Goal: Task Accomplishment & Management: Complete application form

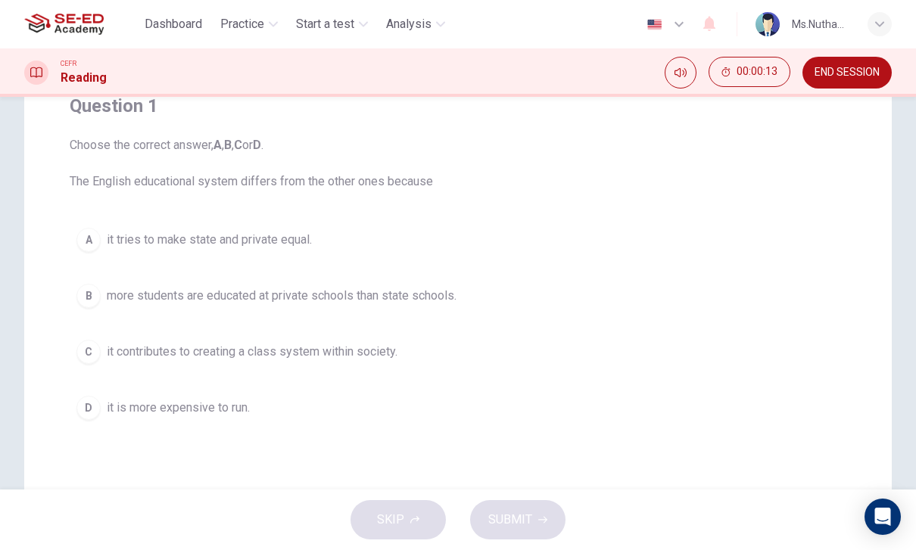
scroll to position [132, 0]
click at [95, 240] on div "A" at bounding box center [88, 241] width 24 height 24
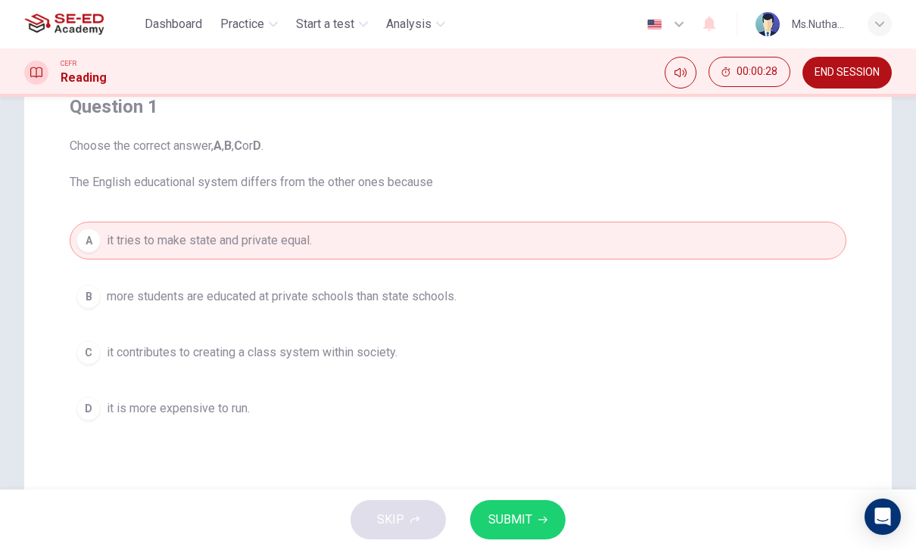
click at [509, 517] on span "SUBMIT" at bounding box center [510, 519] width 44 height 21
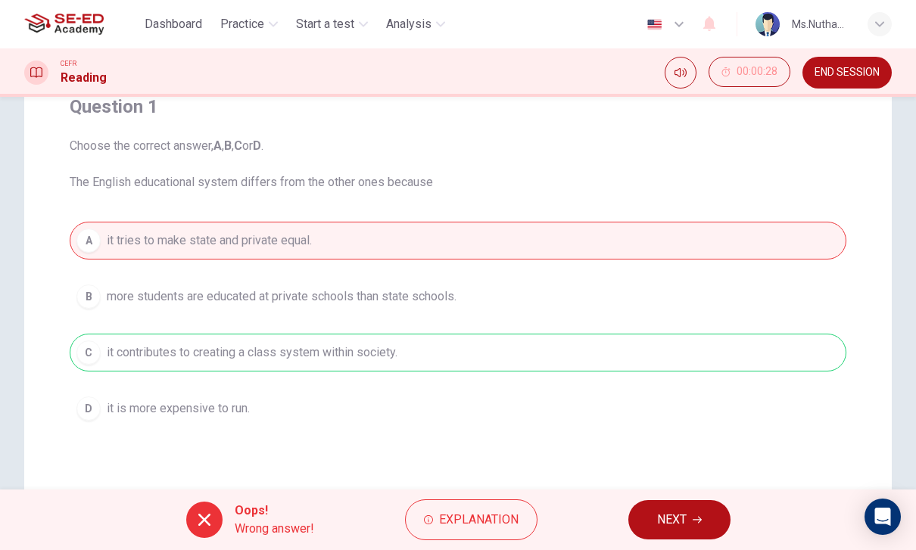
click at [662, 517] on span "NEXT" at bounding box center [672, 519] width 30 height 21
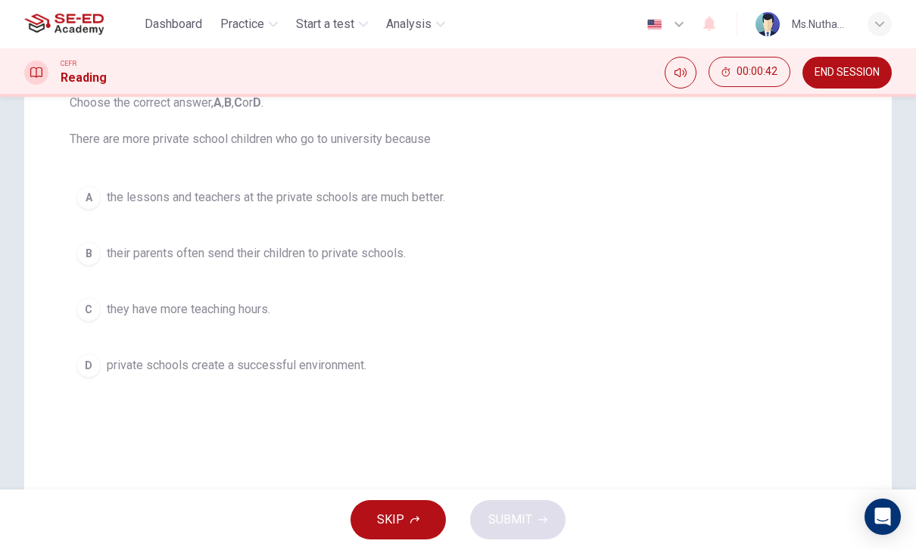
scroll to position [173, 0]
click at [98, 376] on button "D private schools create a successful environment." at bounding box center [458, 368] width 777 height 38
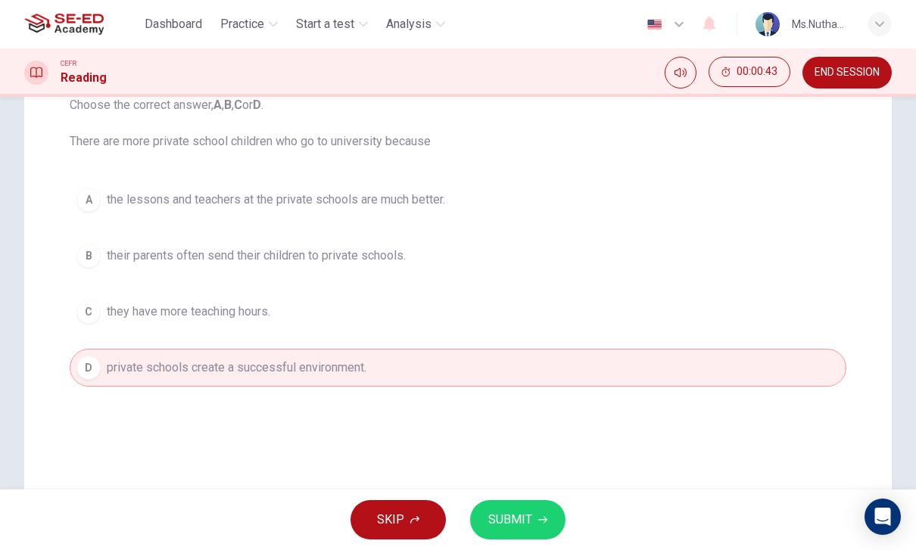
click at [542, 522] on icon "button" at bounding box center [542, 519] width 9 height 9
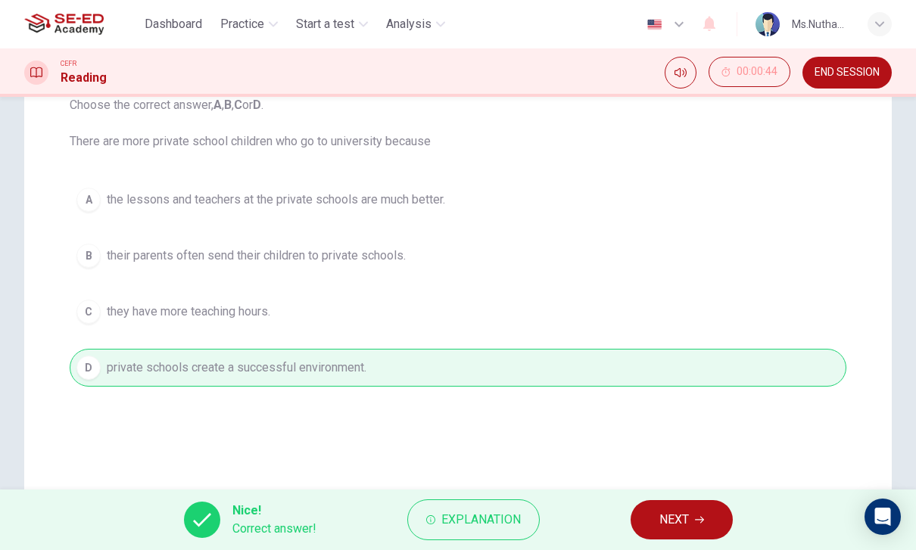
click at [693, 521] on button "NEXT" at bounding box center [681, 519] width 102 height 39
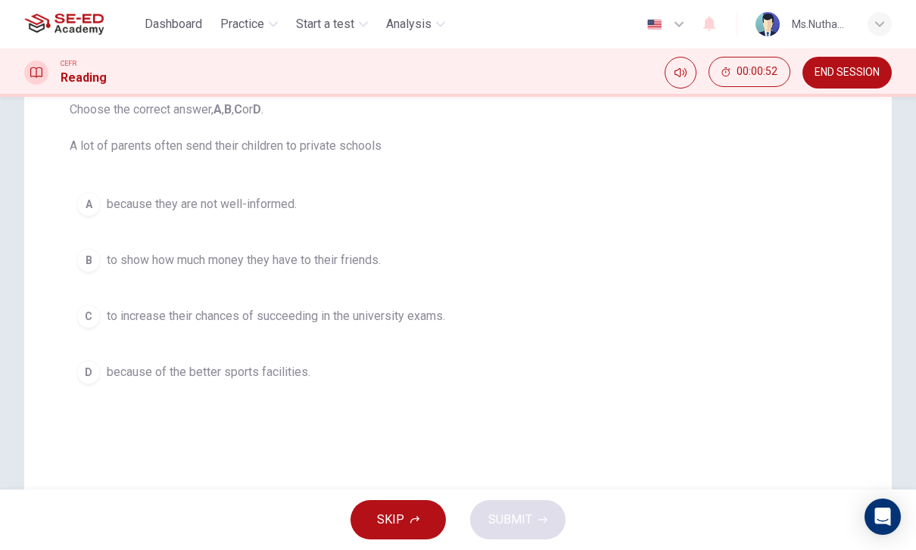
scroll to position [176, 0]
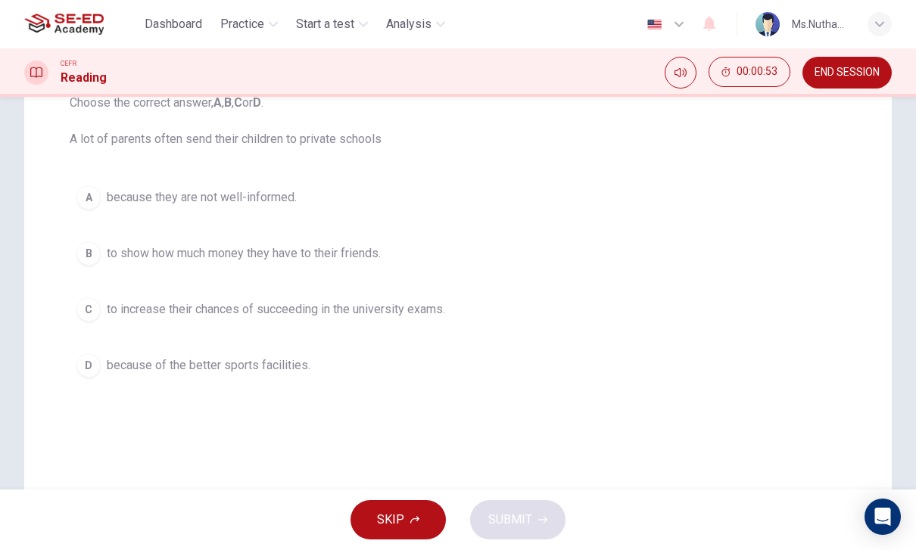
click at [85, 310] on div "C" at bounding box center [88, 309] width 24 height 24
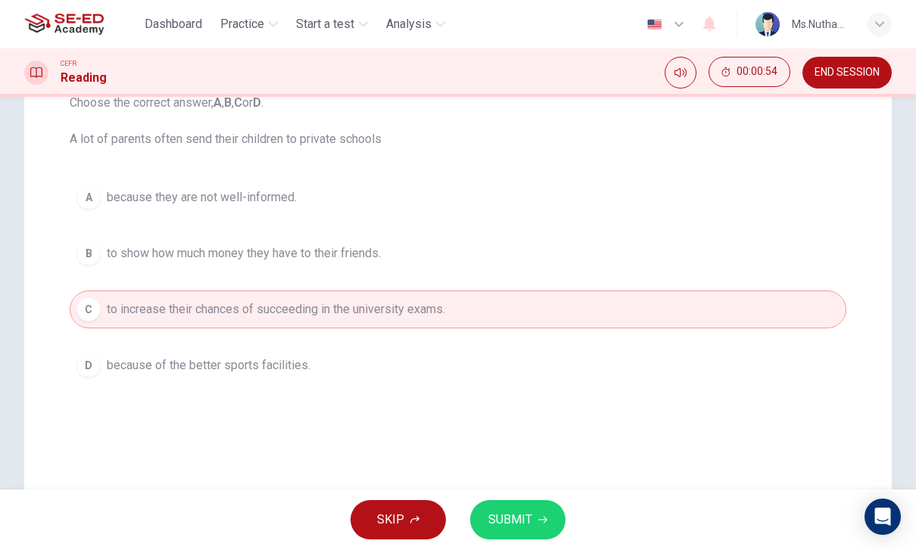
click at [546, 515] on icon "button" at bounding box center [542, 519] width 9 height 9
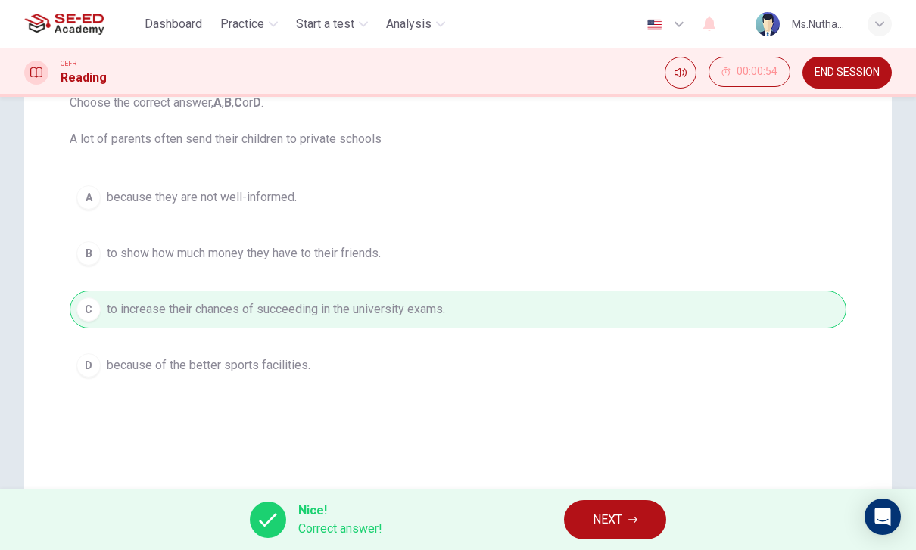
click at [637, 517] on icon "button" at bounding box center [632, 519] width 9 height 9
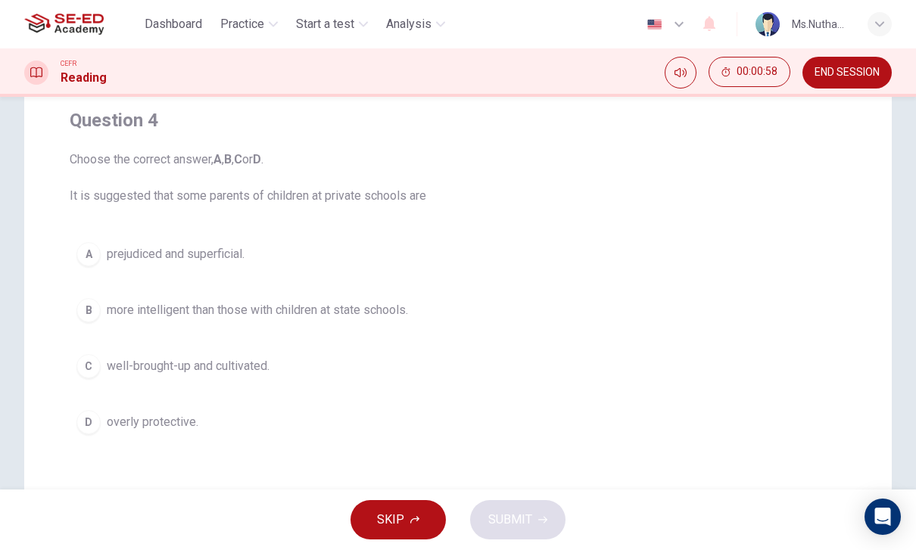
scroll to position [125, 0]
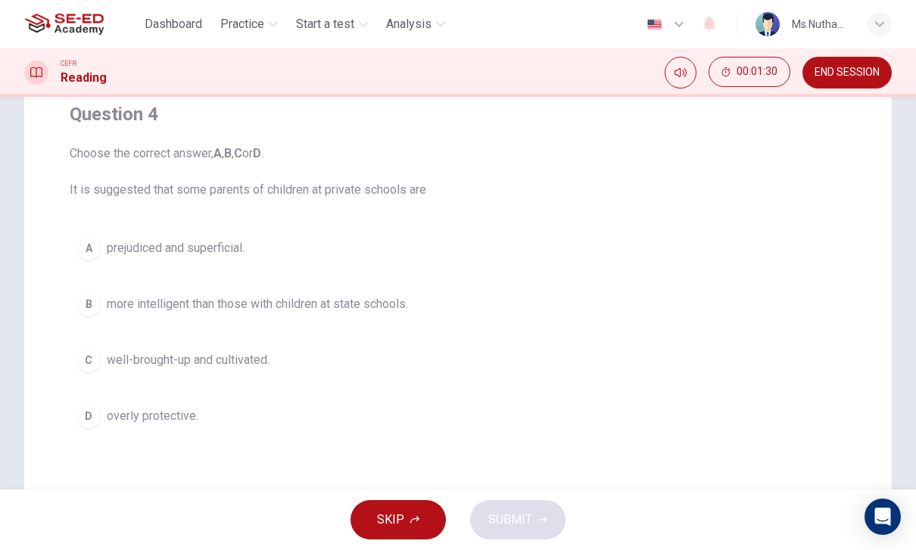
click at [90, 358] on div "C" at bounding box center [88, 360] width 24 height 24
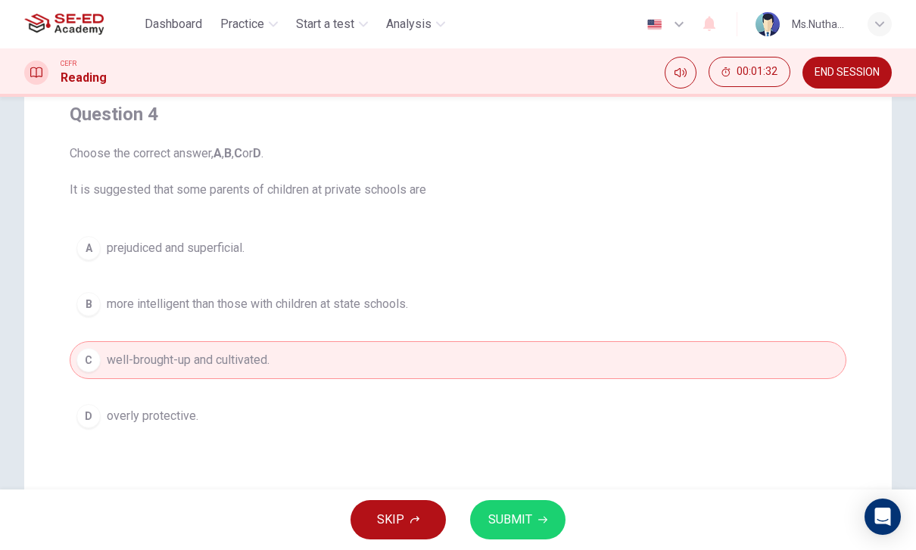
click at [502, 517] on span "SUBMIT" at bounding box center [510, 519] width 44 height 21
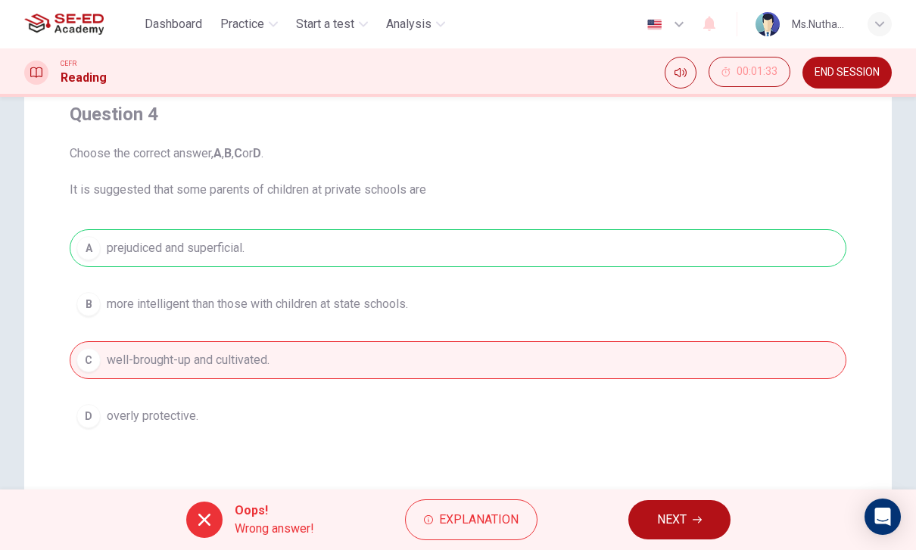
click at [645, 521] on button "NEXT" at bounding box center [679, 519] width 102 height 39
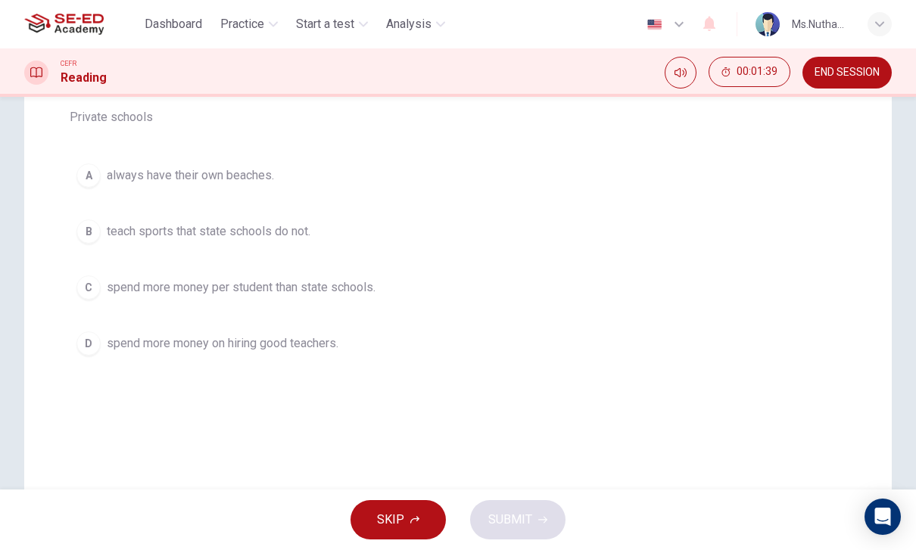
scroll to position [220, 0]
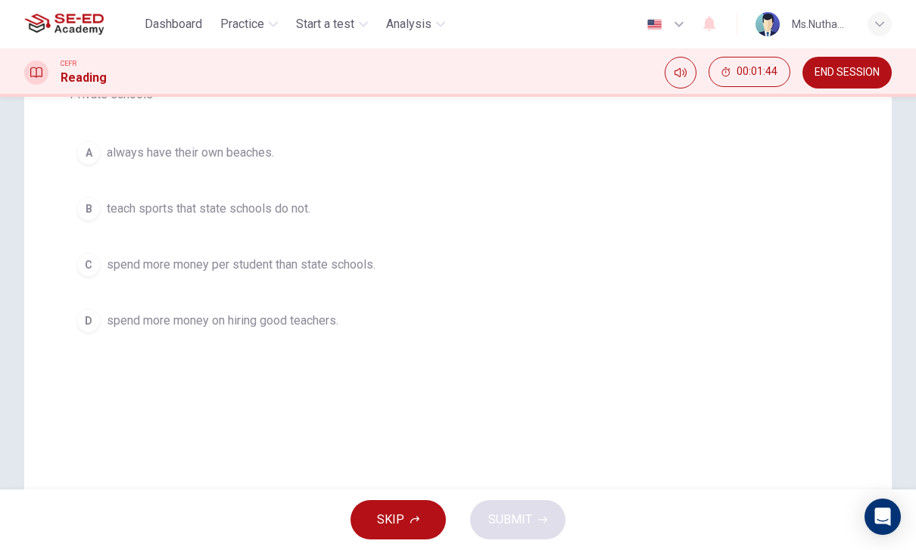
click at [91, 319] on div "D" at bounding box center [88, 321] width 24 height 24
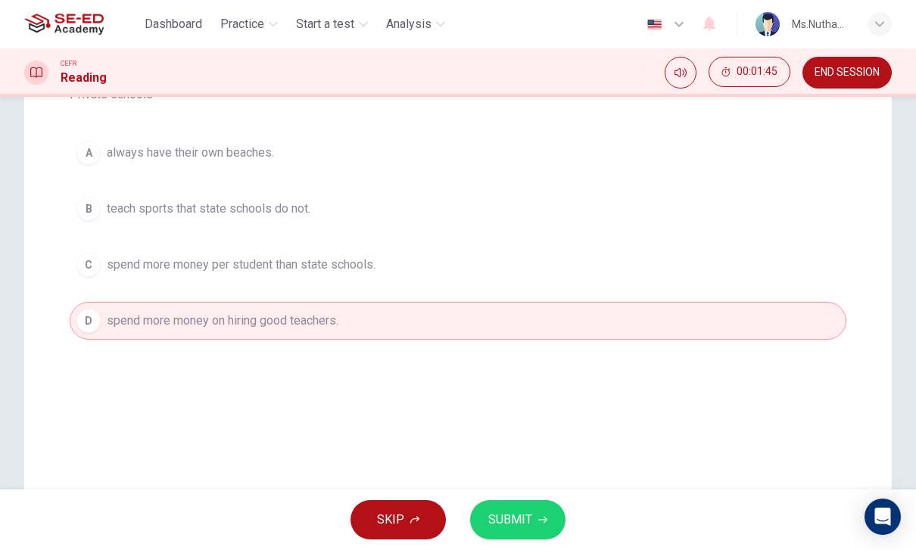
click at [549, 529] on button "SUBMIT" at bounding box center [517, 519] width 95 height 39
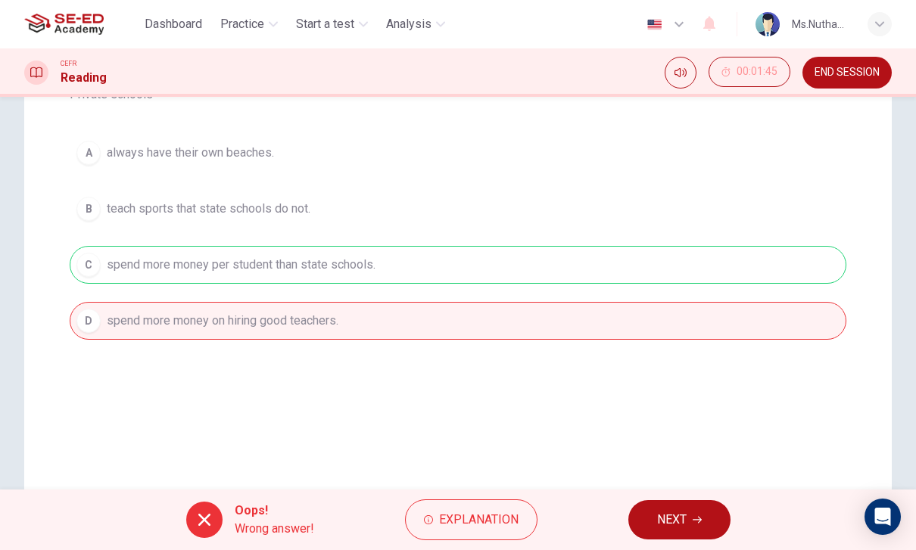
click at [672, 510] on span "NEXT" at bounding box center [672, 519] width 30 height 21
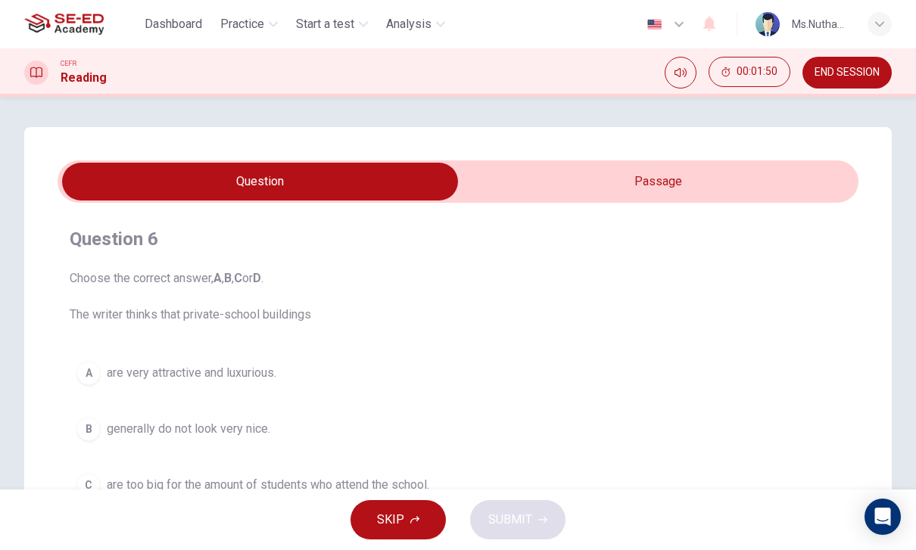
scroll to position [0, 0]
click at [691, 185] on input "checkbox" at bounding box center [259, 182] width 1201 height 38
checkbox input "true"
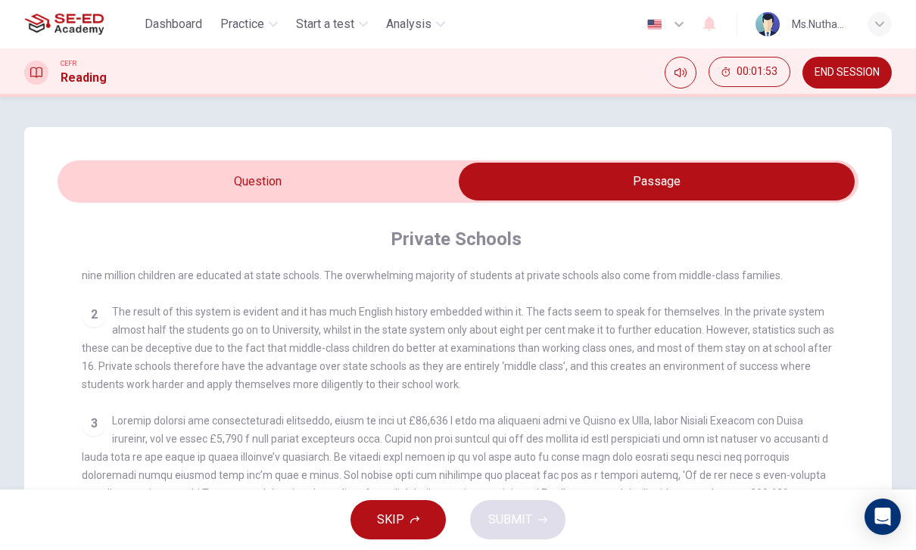
scroll to position [388, 0]
click at [858, 73] on span "END SESSION" at bounding box center [846, 73] width 65 height 12
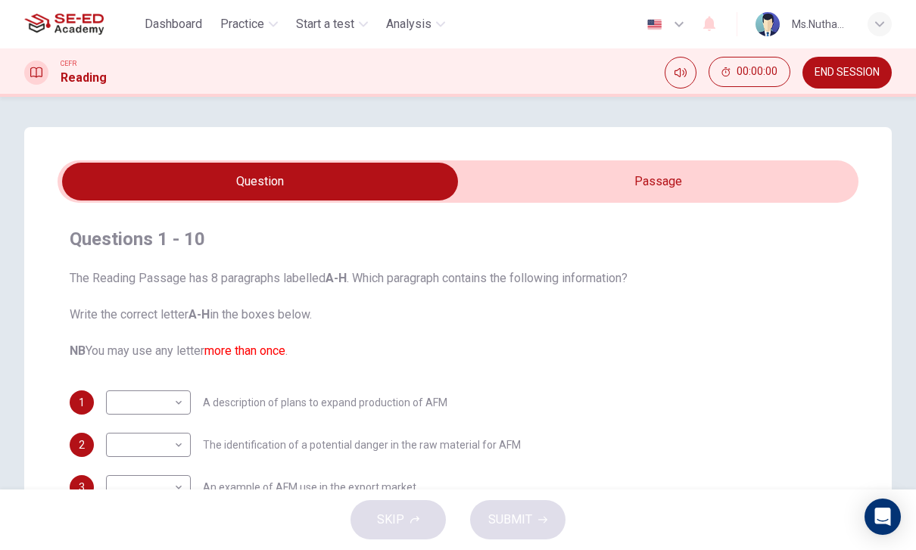
click at [743, 185] on input "checkbox" at bounding box center [259, 182] width 1201 height 38
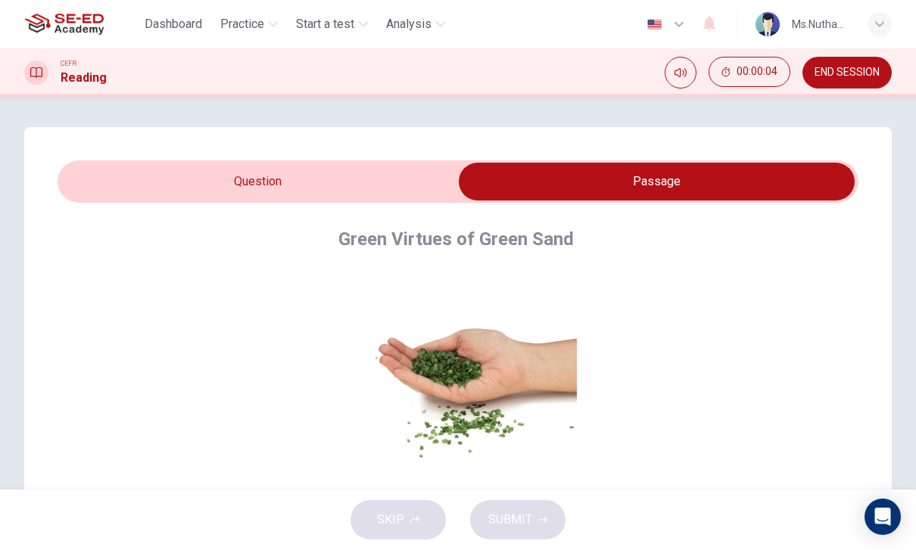
click at [682, 83] on button "Mute" at bounding box center [681, 73] width 32 height 32
click at [679, 70] on icon "Unmute" at bounding box center [680, 73] width 12 height 12
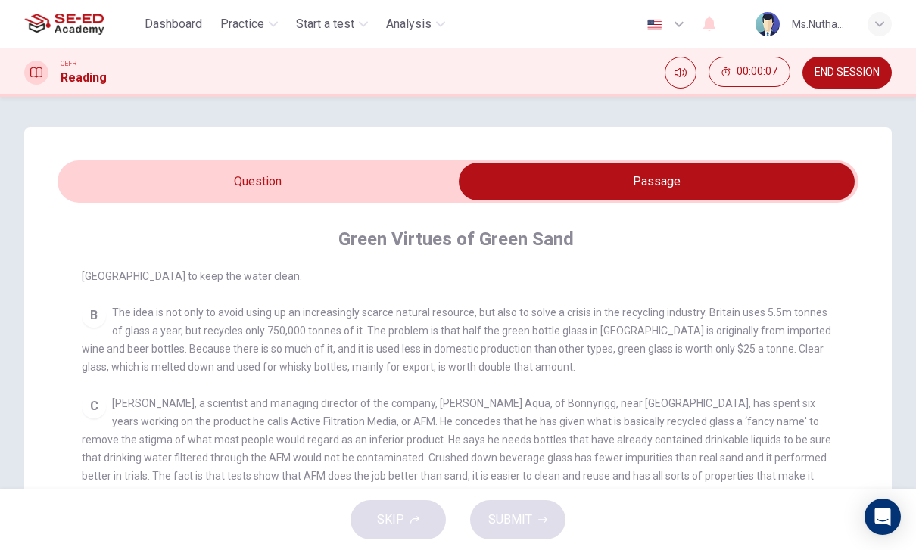
scroll to position [383, 0]
click at [678, 78] on icon "Mute" at bounding box center [680, 73] width 12 height 12
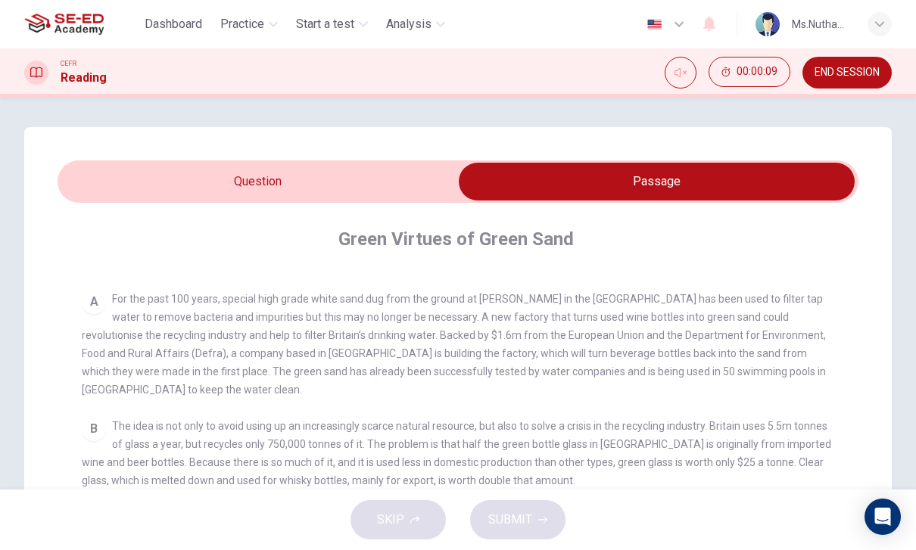
scroll to position [270, 0]
click at [96, 305] on div "A" at bounding box center [94, 303] width 24 height 24
click at [92, 297] on div "A" at bounding box center [94, 303] width 24 height 24
click at [96, 302] on div "A" at bounding box center [94, 303] width 24 height 24
click at [677, 72] on icon "Unmute" at bounding box center [680, 73] width 12 height 12
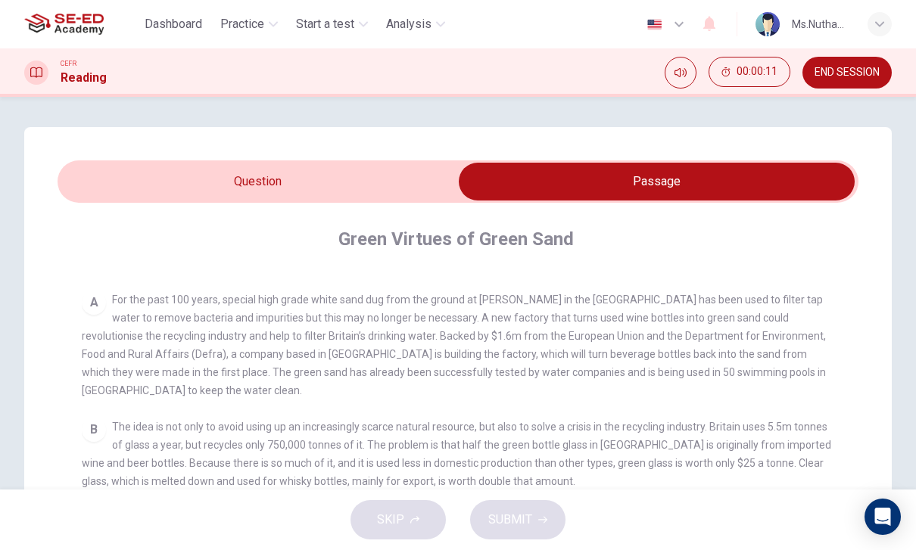
click at [101, 310] on div "A" at bounding box center [94, 303] width 24 height 24
click at [105, 316] on div "A For the past 100 years, special high grade white sand dug from the ground at …" at bounding box center [458, 345] width 753 height 109
click at [191, 366] on div "A For the past 100 years, special high grade white sand dug from the ground at …" at bounding box center [458, 345] width 753 height 109
click at [91, 384] on div "A For the past 100 years, special high grade white sand dug from the ground at …" at bounding box center [458, 345] width 753 height 109
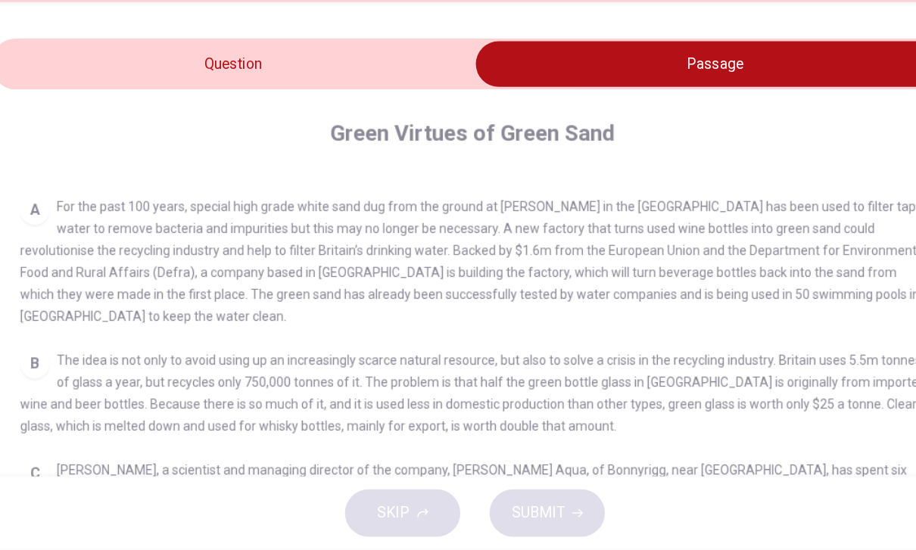
scroll to position [43, 0]
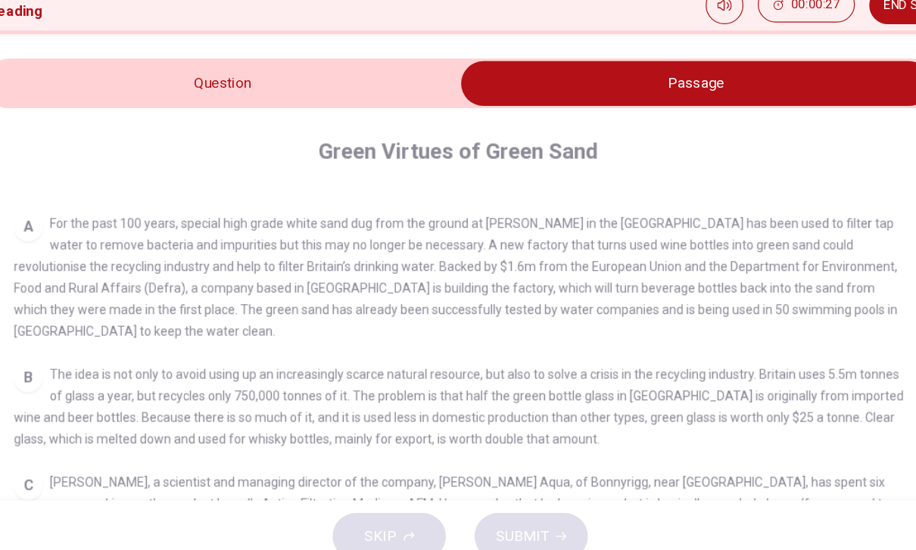
click at [79, 120] on input "checkbox" at bounding box center [656, 139] width 1201 height 38
checkbox input "false"
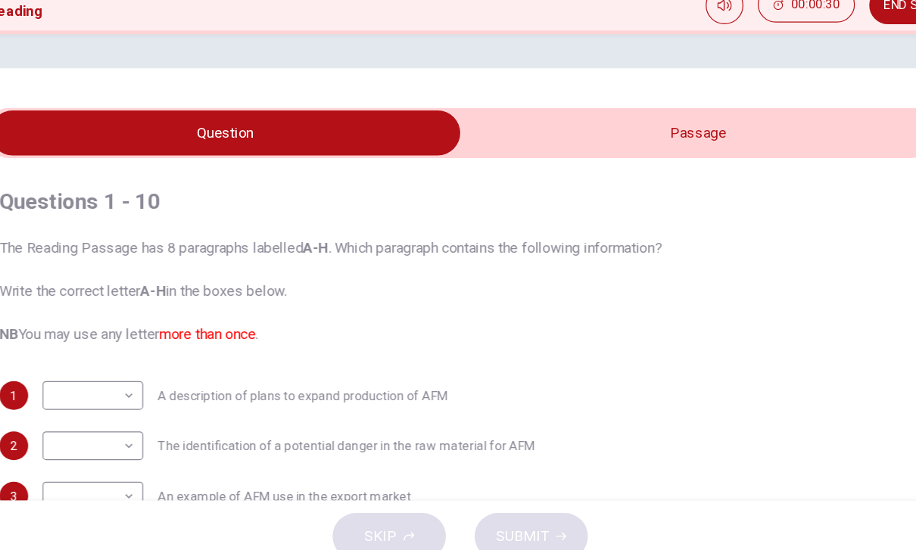
scroll to position [11, 0]
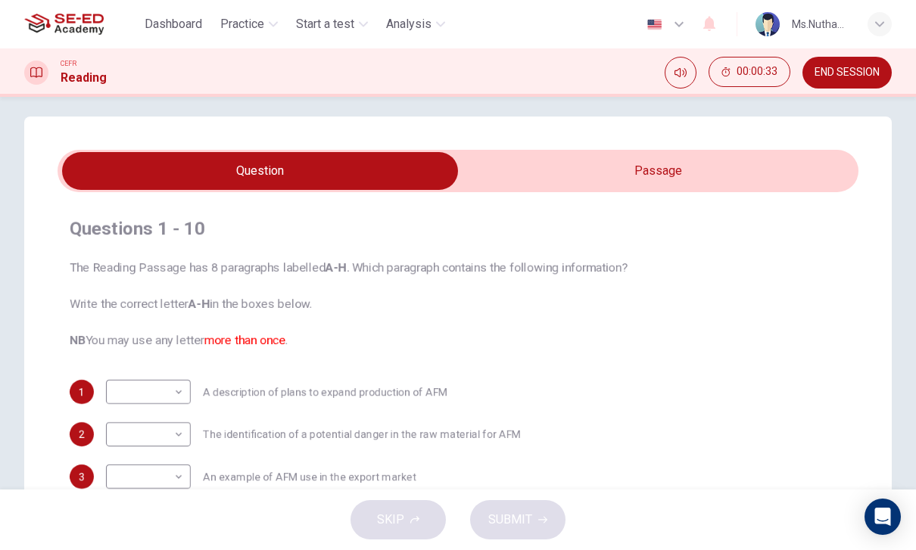
click at [858, 74] on span "END SESSION" at bounding box center [846, 73] width 65 height 12
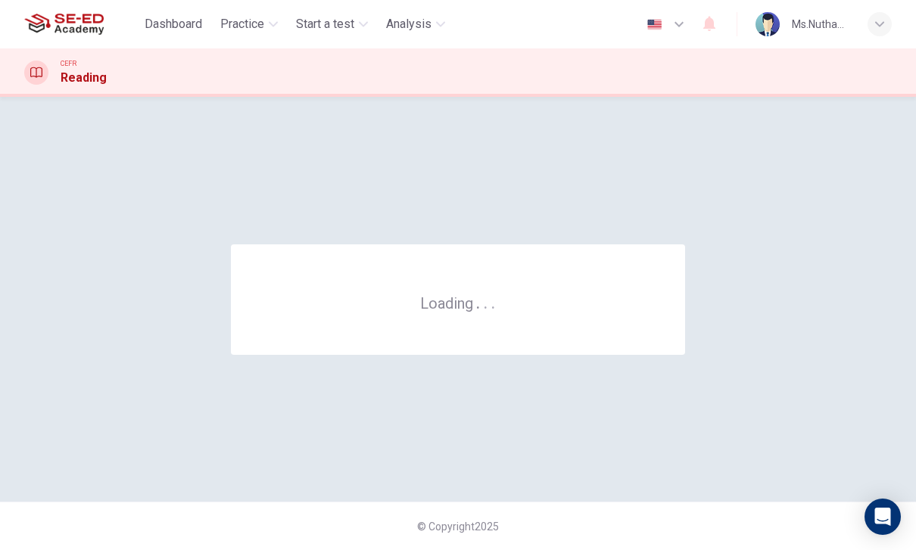
scroll to position [0, 0]
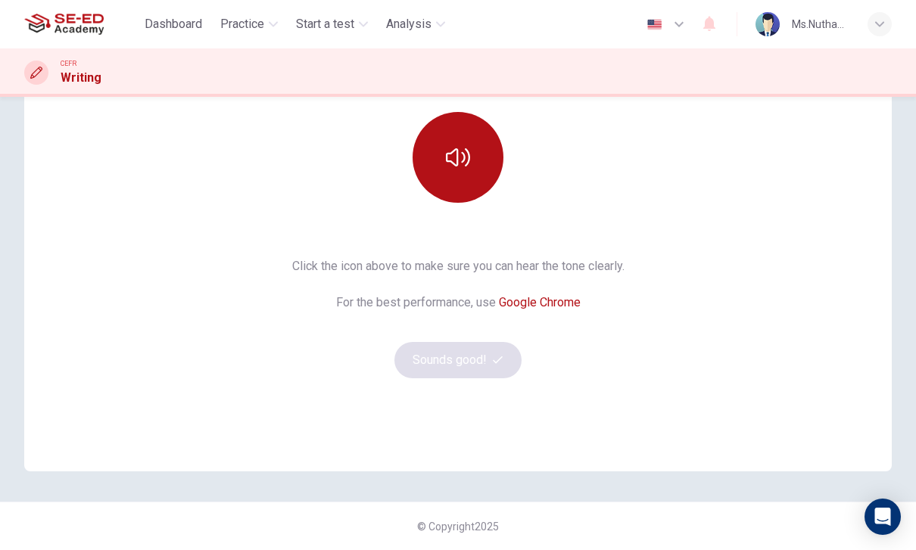
scroll to position [182, 0]
click at [456, 176] on button "button" at bounding box center [457, 157] width 91 height 91
click at [512, 362] on button "Sounds good!" at bounding box center [457, 360] width 127 height 36
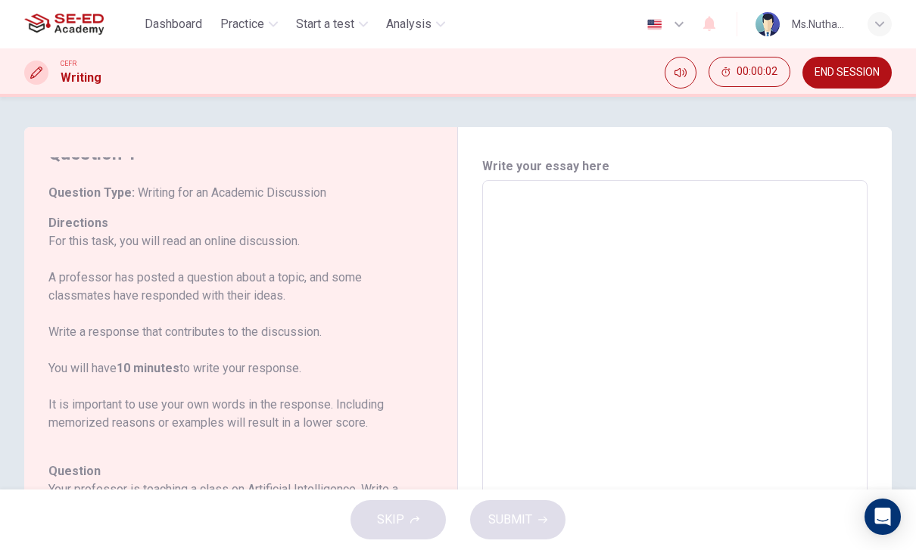
scroll to position [17, 0]
click at [681, 75] on icon "Mute" at bounding box center [680, 73] width 12 height 12
click at [680, 81] on button "Unmute" at bounding box center [681, 73] width 32 height 32
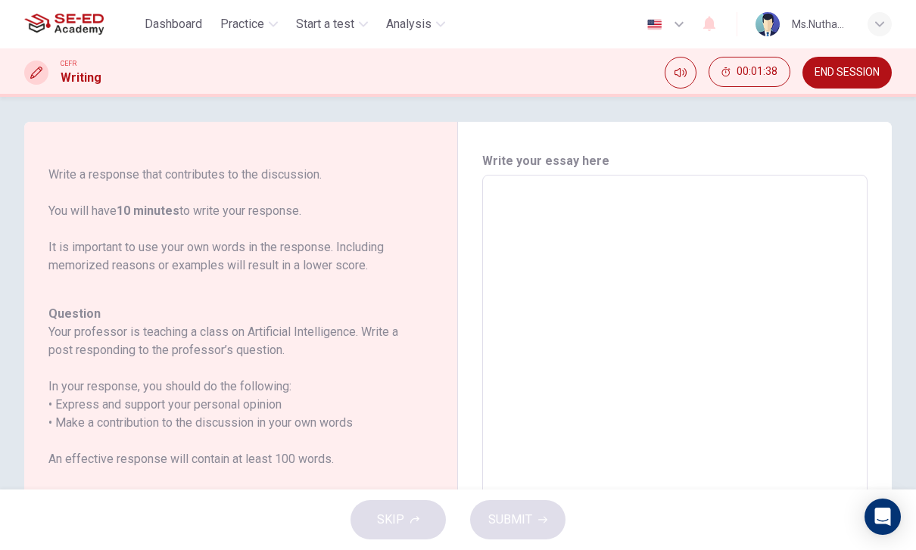
scroll to position [3, 0]
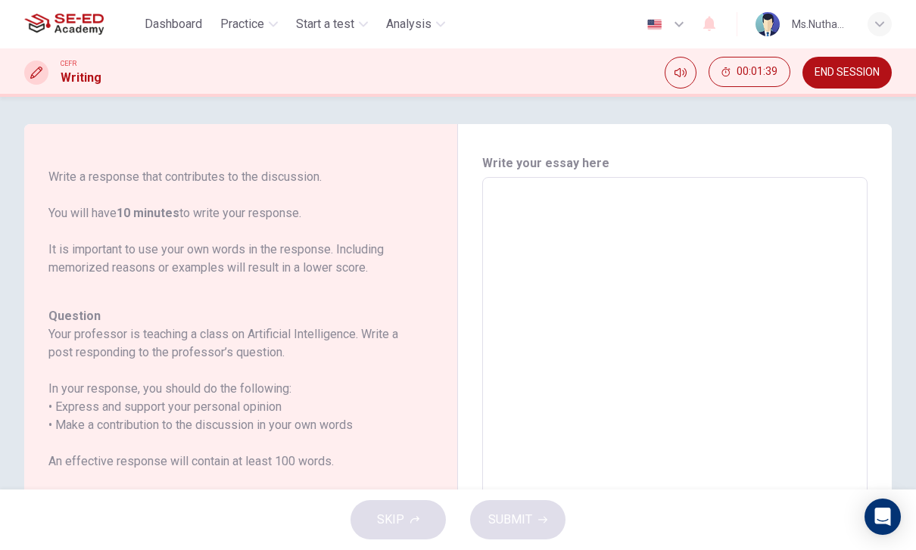
click at [670, 197] on textarea at bounding box center [675, 430] width 364 height 481
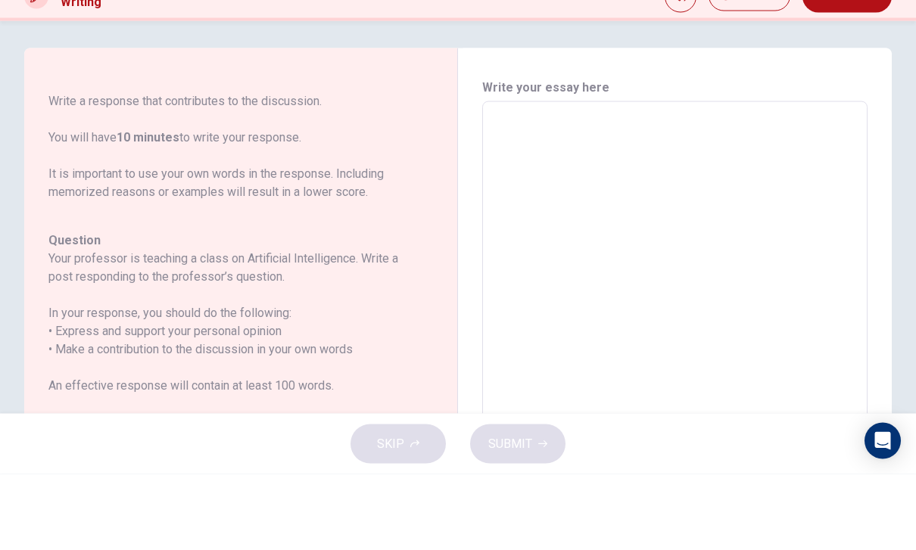
type textarea "I"
type textarea "x"
type textarea "In"
type textarea "x"
type textarea "In"
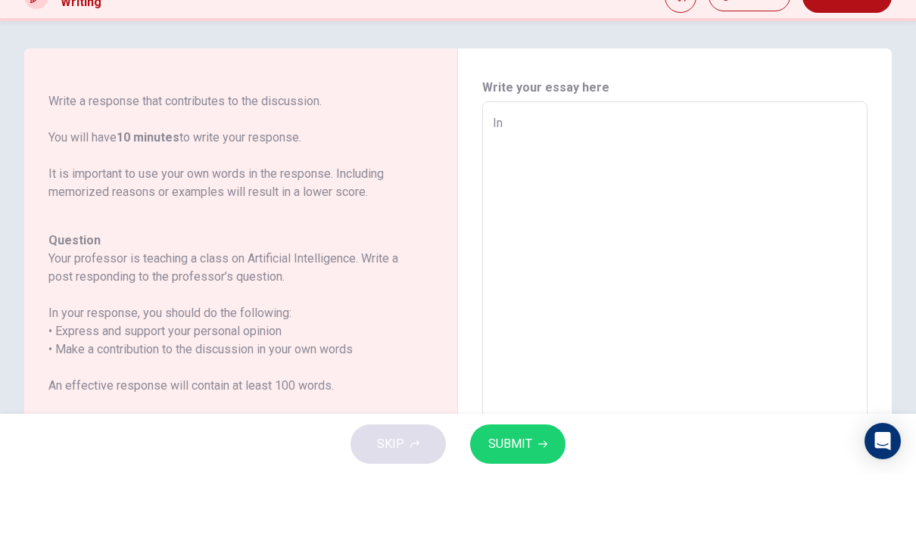
type textarea "x"
type textarea "In m"
type textarea "x"
type textarea "In my"
type textarea "x"
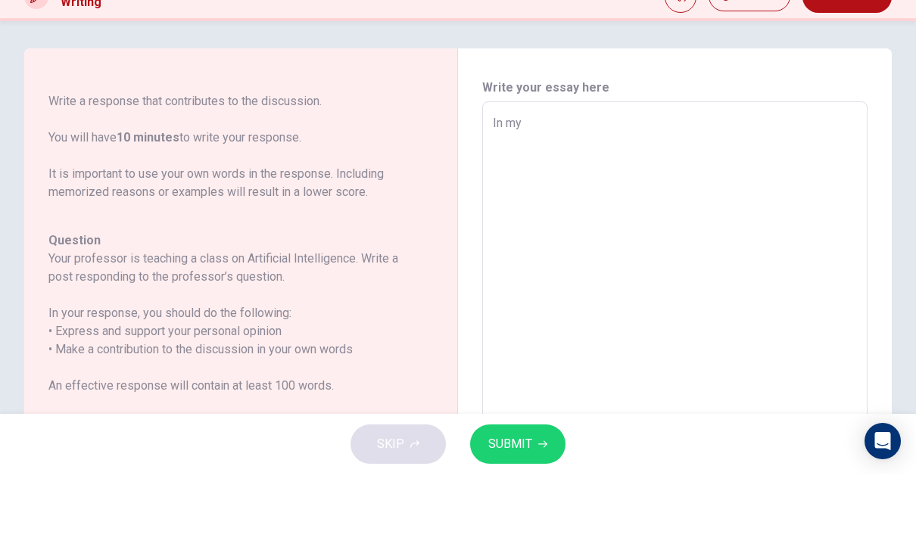
type textarea "In my"
type textarea "x"
type textarea "In my o"
type textarea "x"
type textarea "In my op"
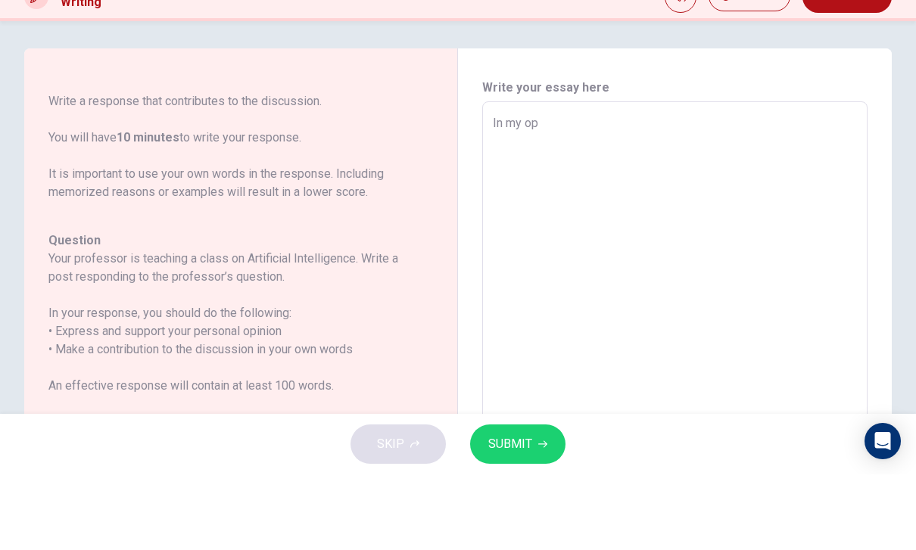
type textarea "x"
type textarea "In my opi"
type textarea "x"
type textarea "In my opin"
type textarea "x"
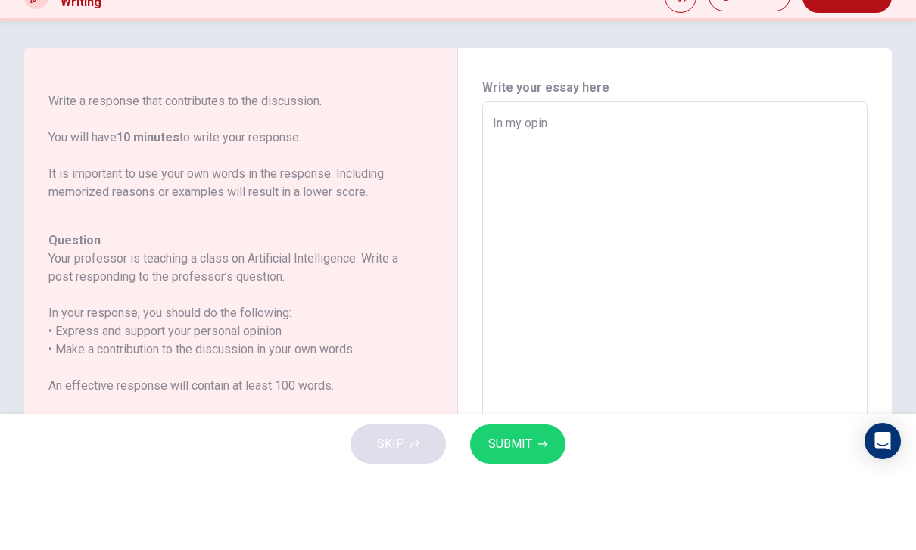
type textarea "In my opini"
type textarea "x"
type textarea "In my opinio"
type textarea "x"
type textarea "In my opinion"
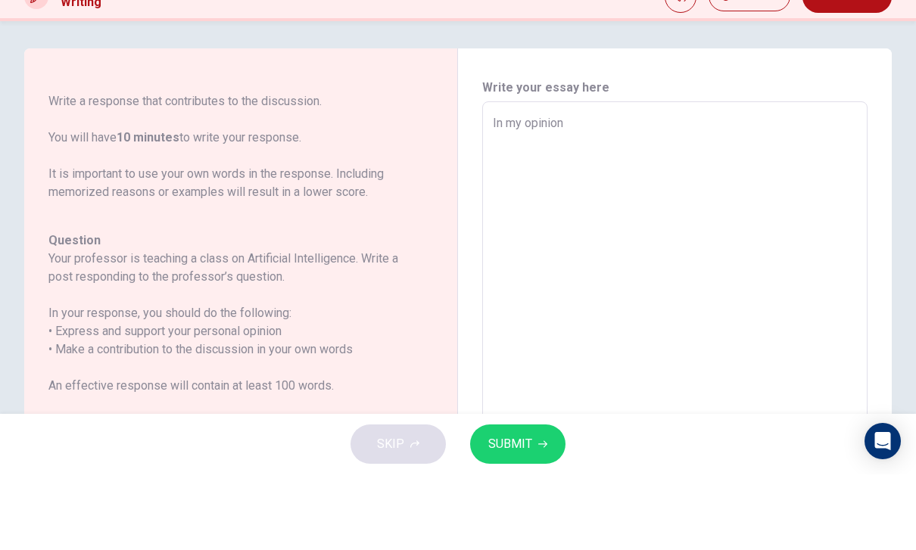
type textarea "x"
type textarea "In my opinion"
type textarea "x"
type textarea "In my opinion t"
type textarea "x"
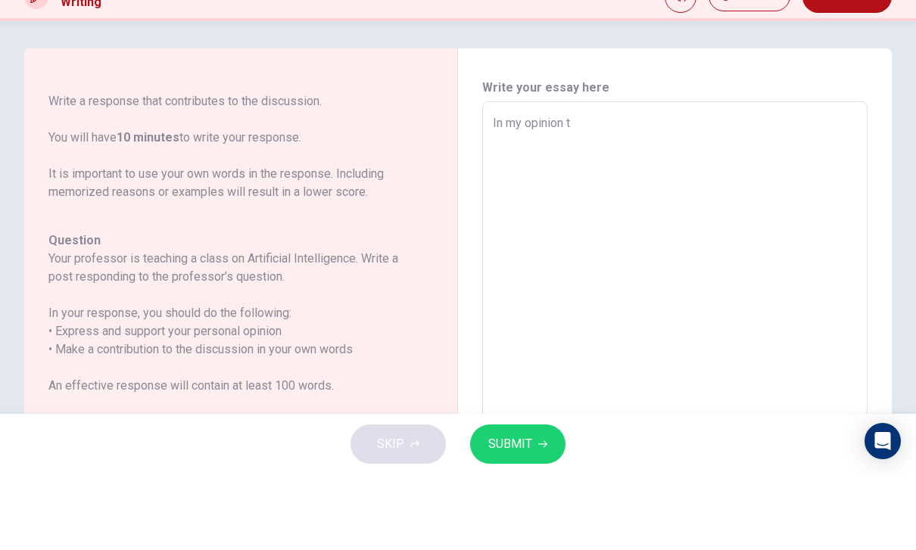
type textarea "In my opinion th"
type textarea "x"
type textarea "In my opinion the"
type textarea "x"
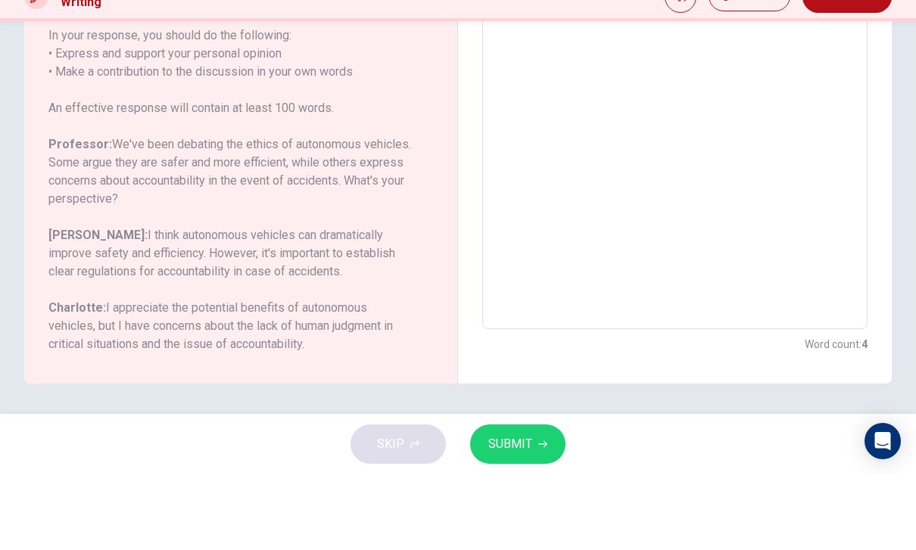
scroll to position [281, 0]
type textarea "In my opinion the"
type textarea "x"
type textarea "In my opinion the a"
type textarea "x"
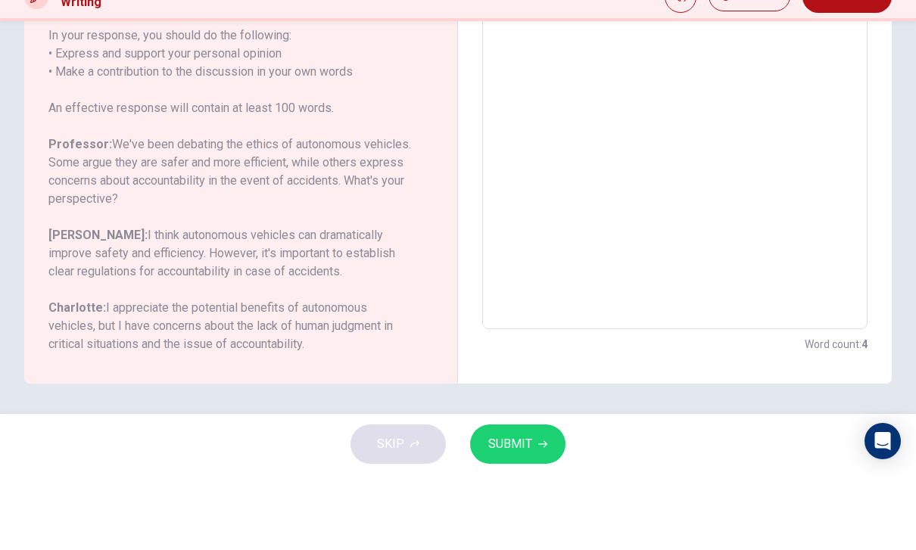
scroll to position [0, 0]
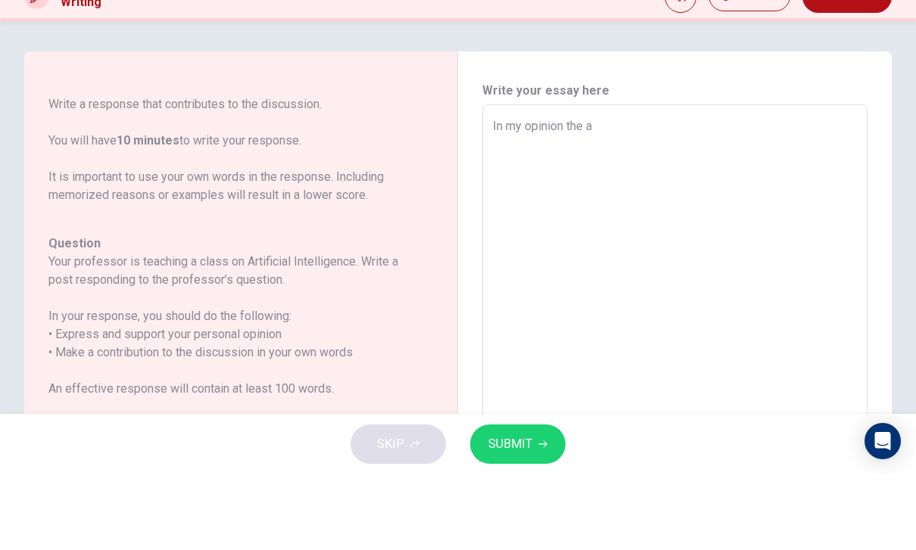
type textarea "In my opinion the au"
type textarea "x"
type textarea "In my opinion the aut"
type textarea "x"
type textarea "In my opinion the auto"
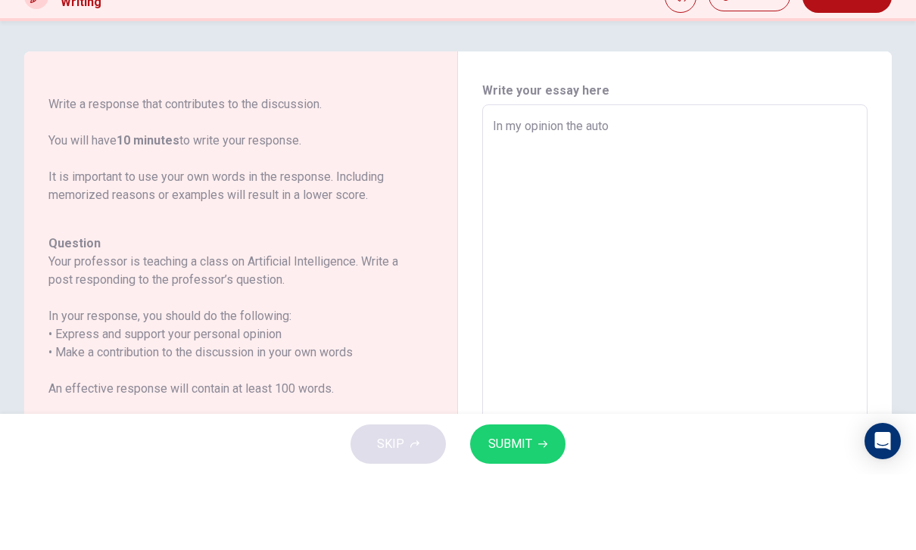
type textarea "x"
type textarea "In my opinion the auton"
type textarea "x"
type textarea "In my opinion the autono"
type textarea "x"
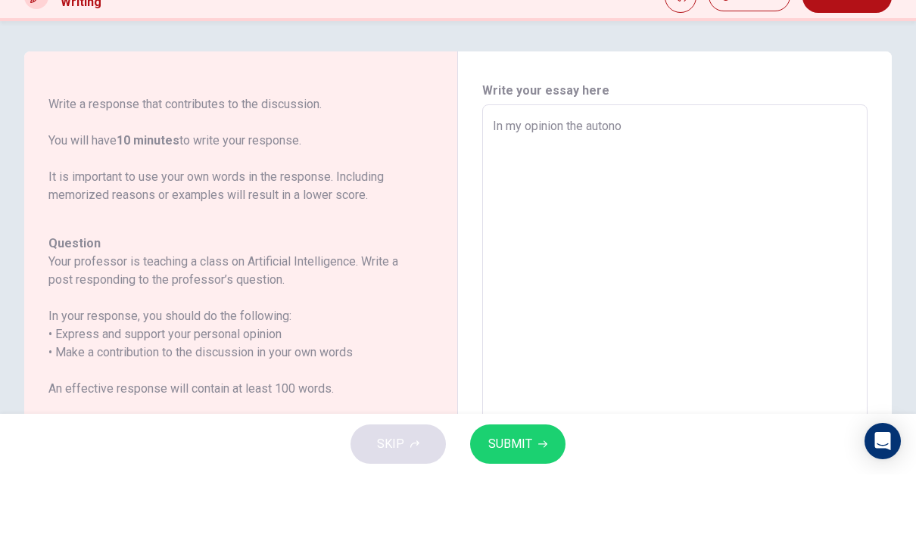
type textarea "In my opinion the autonom"
type textarea "x"
type textarea "In my opinion the autonomu"
type textarea "x"
type textarea "In my opinion the autonom"
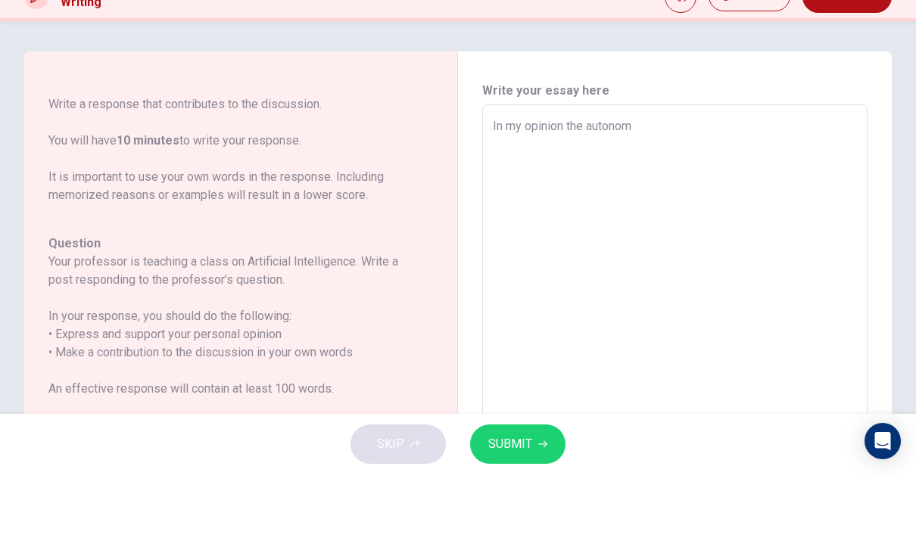
type textarea "x"
type textarea "In my opinion the autonomo"
type textarea "x"
type textarea "In my opinion the autonomou"
type textarea "x"
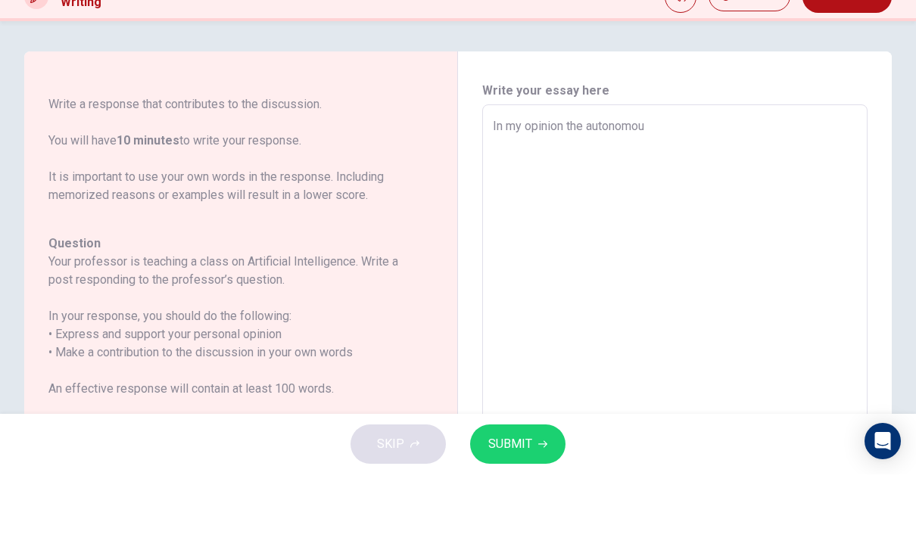
type textarea "In my opinion the autonomous"
type textarea "x"
type textarea "In my opinion the autonomous"
type textarea "x"
type textarea "In my opinion the autonomous v"
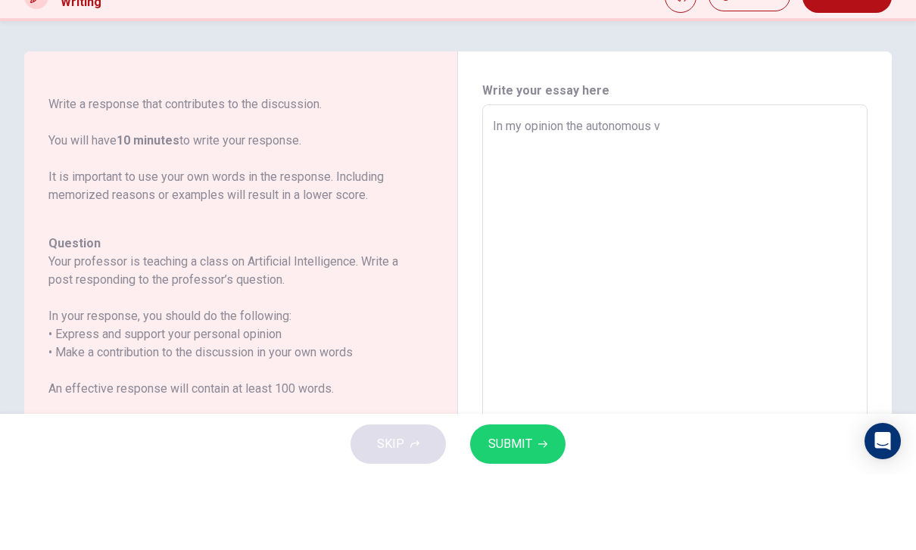
type textarea "x"
type textarea "In my opinion the autonomous ve"
type textarea "x"
type textarea "In my opinion the autonomous veh"
type textarea "x"
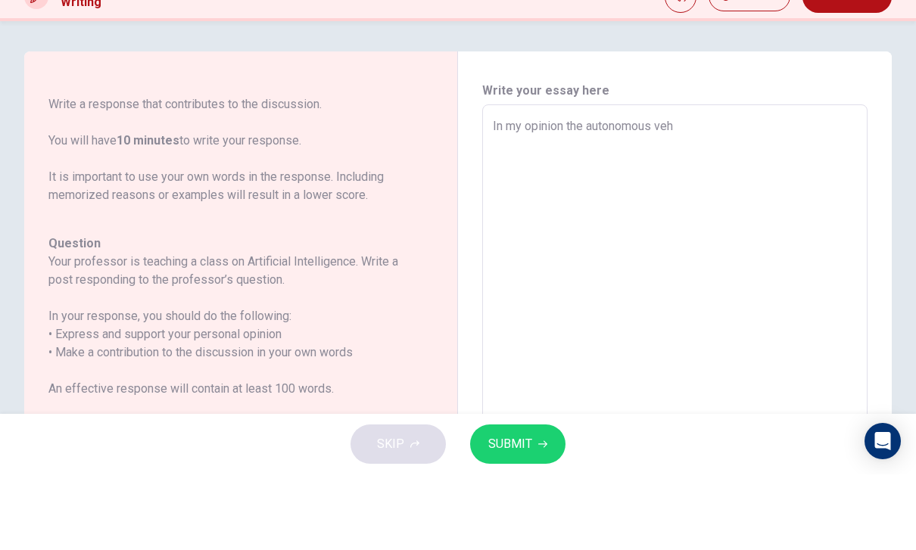
type textarea "In my opinion the autonomous vehe"
type textarea "x"
type textarea "In my opinion the autonomous veh"
type textarea "x"
type textarea "In my opinion the autonomous vehi"
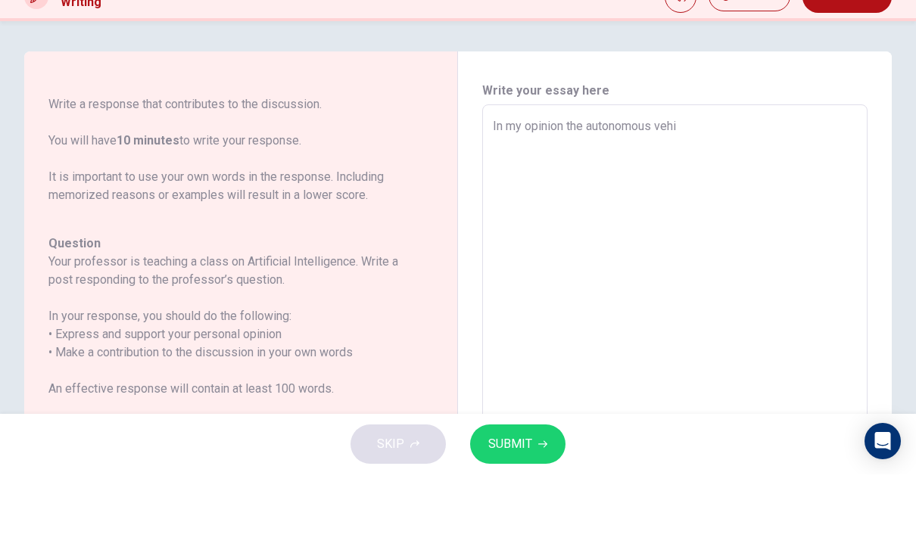
type textarea "x"
type textarea "In my opinion the autonomous vehic"
type textarea "x"
type textarea "In my opinion the autonomous vehica"
type textarea "x"
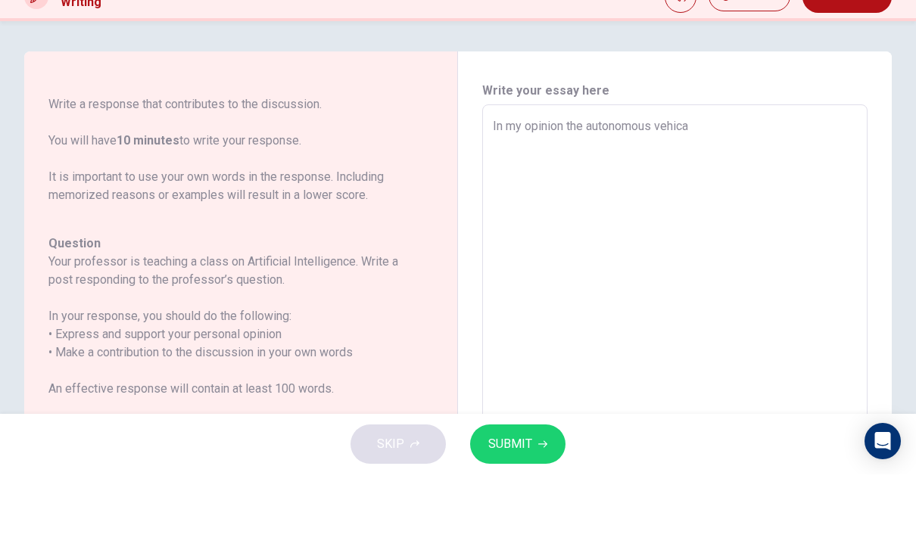
type textarea "In my opinion the autonomous vehical"
type textarea "x"
type textarea "In my opinion the autonomous vehical"
type textarea "x"
type textarea "In my opinion the autonomous vehical a"
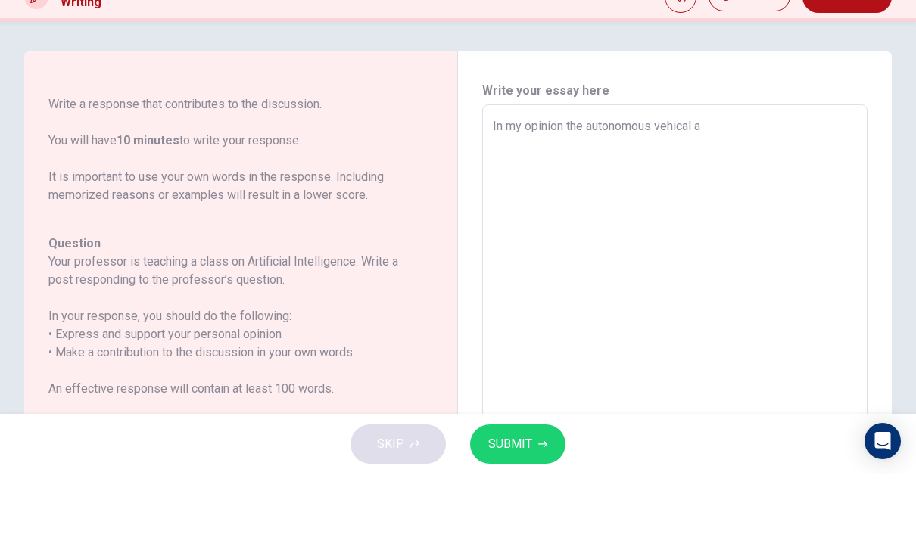
type textarea "x"
type textarea "In my opinion the autonomous vehical ar"
type textarea "x"
type textarea "In my opinion the autonomous vehical are"
type textarea "x"
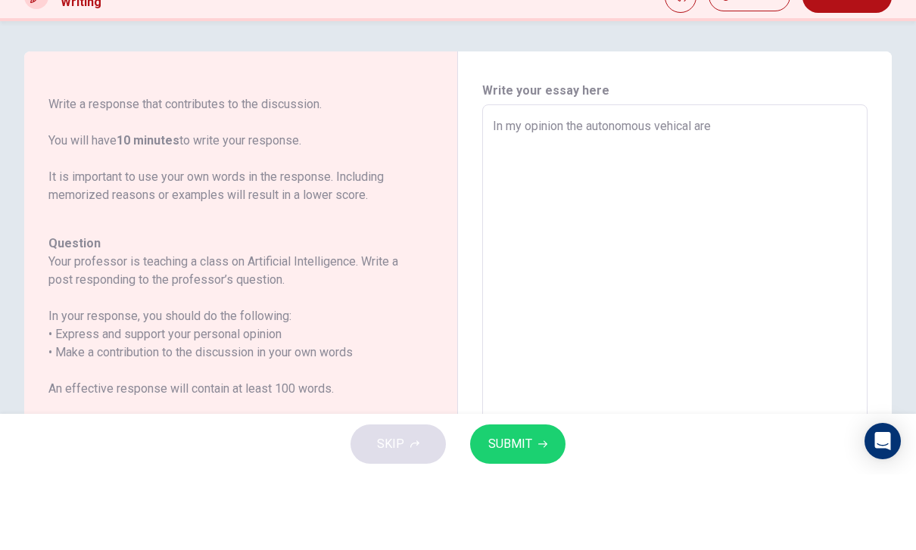
type textarea "In my opinion the autonomous vehical ar"
type textarea "x"
type textarea "In my opinion the autonomous vehical a"
type textarea "x"
type textarea "In my opinion the autonomous vehical"
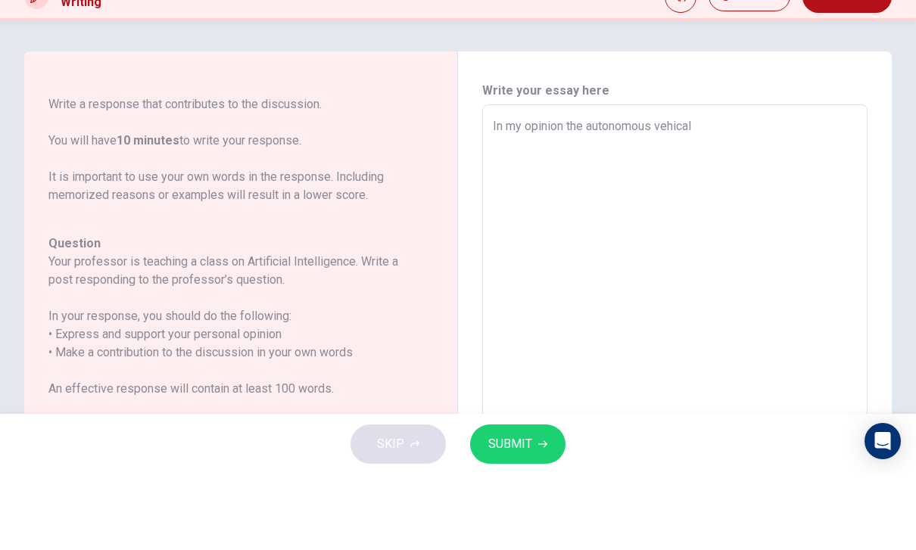
type textarea "x"
type textarea "In my opinion the autonomous vehical h"
type textarea "x"
type textarea "In my opinion the autonomous vehical ha"
type textarea "x"
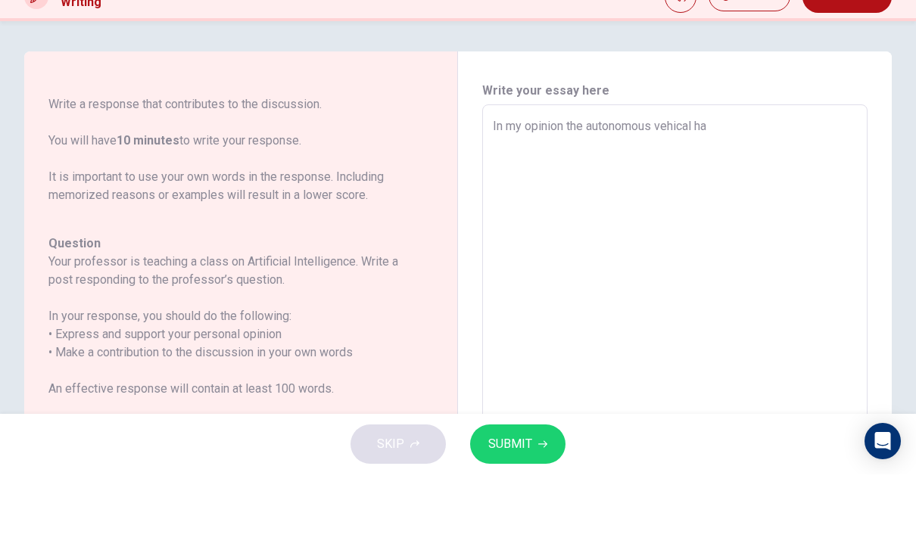
type textarea "In my opinion the autonomous vehical hav"
type textarea "x"
type textarea "In my opinion the autonomous vehical have"
type textarea "x"
type textarea "In my opinion the autonomous vehical hav"
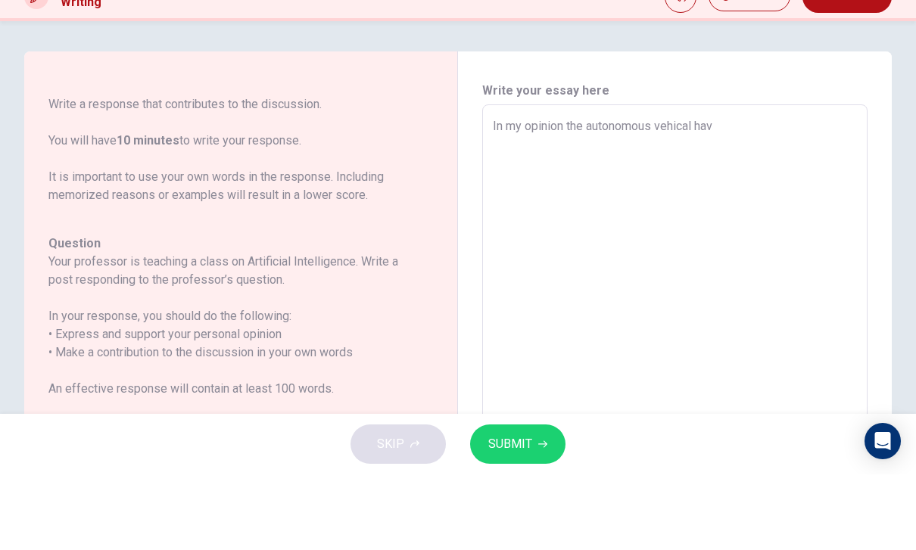
type textarea "x"
type textarea "In my opinion the autonomous vehical havi"
type textarea "x"
type textarea "In my opinion the autonomous vehical havin"
type textarea "x"
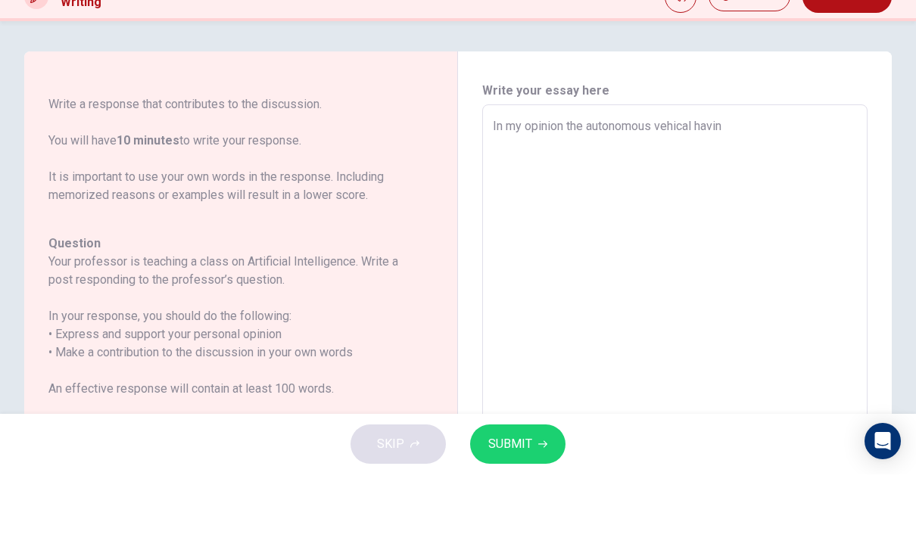
type textarea "In my opinion the autonomous vehical having"
type textarea "x"
type textarea "In my opinion the autonomous vehical having"
type textarea "x"
type textarea "In my opinion the autonomous vehical having b"
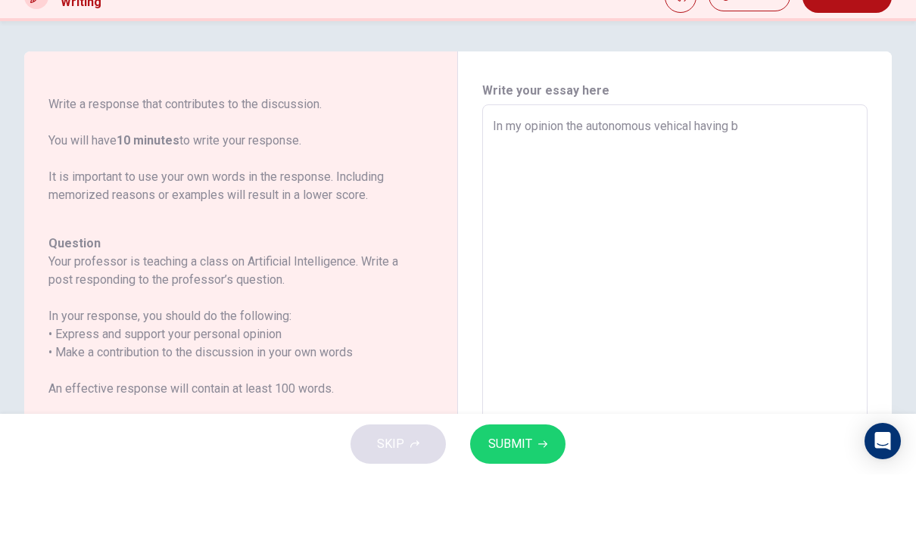
type textarea "x"
type textarea "In my opinion the autonomous vehical having bo"
type textarea "x"
type textarea "In my opinion the autonomous vehical having bot"
type textarea "x"
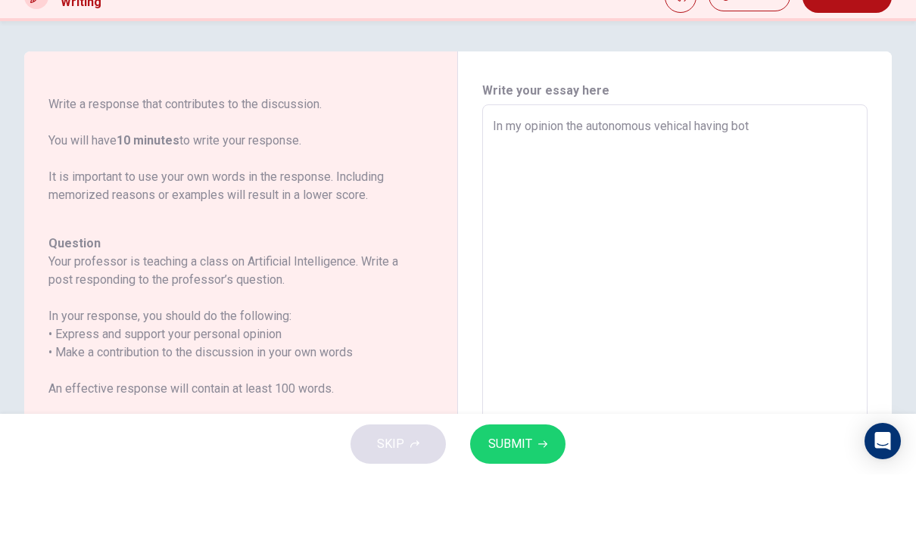
type textarea "In my opinion the autonomous vehical having both"
type textarea "x"
type textarea "In my opinion the autonomous vehical having both"
type textarea "x"
type textarea "In my opinion the autonomous vehical having both g"
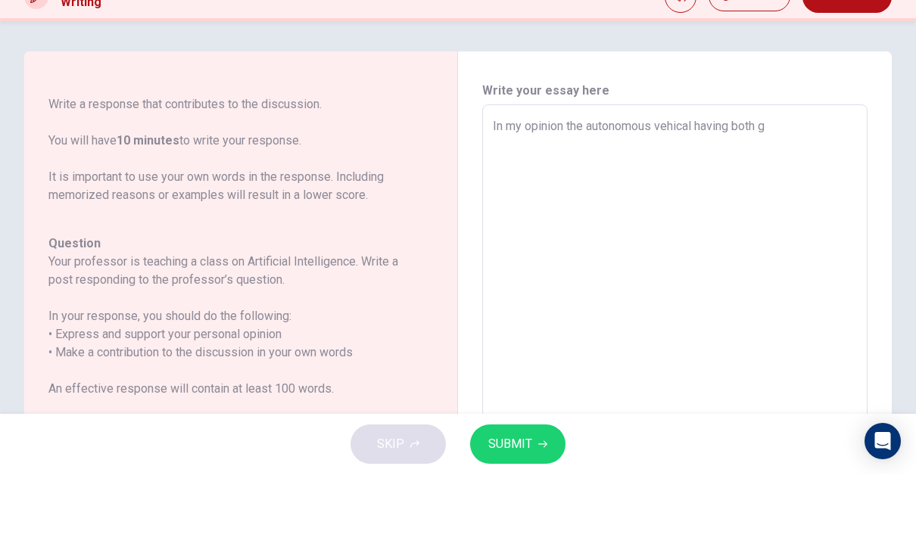
type textarea "x"
type textarea "In my opinion the autonomous vehical having both go"
type textarea "x"
type textarea "In my opinion the autonomous vehical having both goo"
type textarea "x"
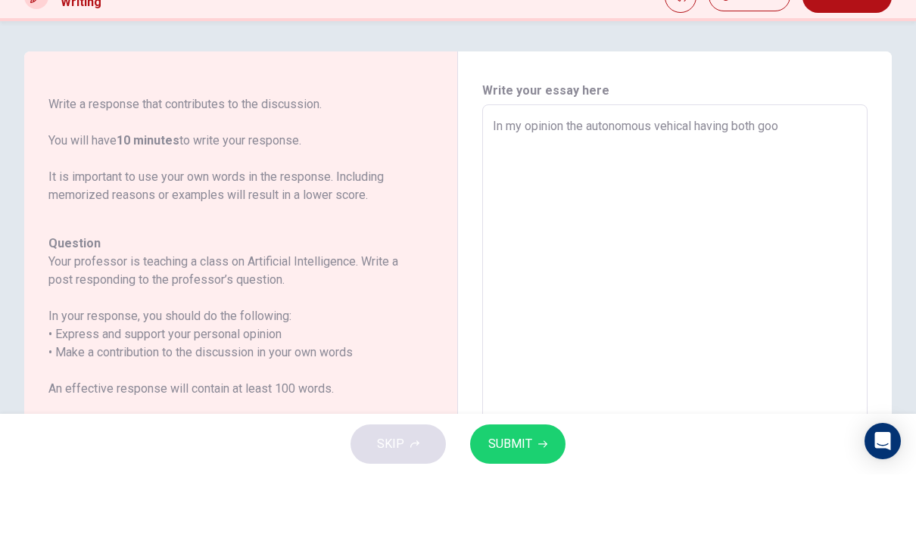
type textarea "In my opinion the autonomous vehical having both good"
type textarea "x"
type textarea "In my opinion the autonomous vehical having both good"
type textarea "x"
type textarea "In my opinion the autonomous vehical having both good a"
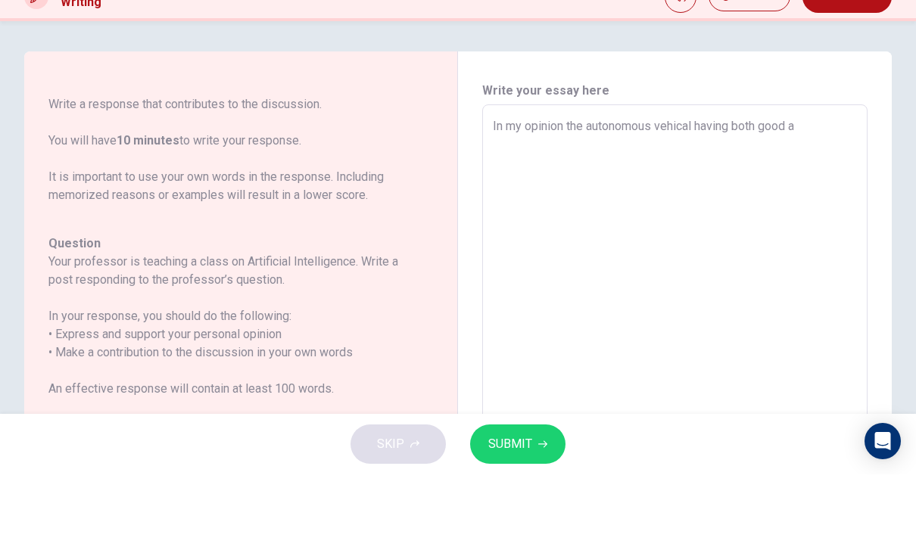
type textarea "x"
type textarea "In my opinion the autonomous vehical having both good an"
type textarea "x"
type textarea "In my opinion the autonomous vehical having both good and"
type textarea "x"
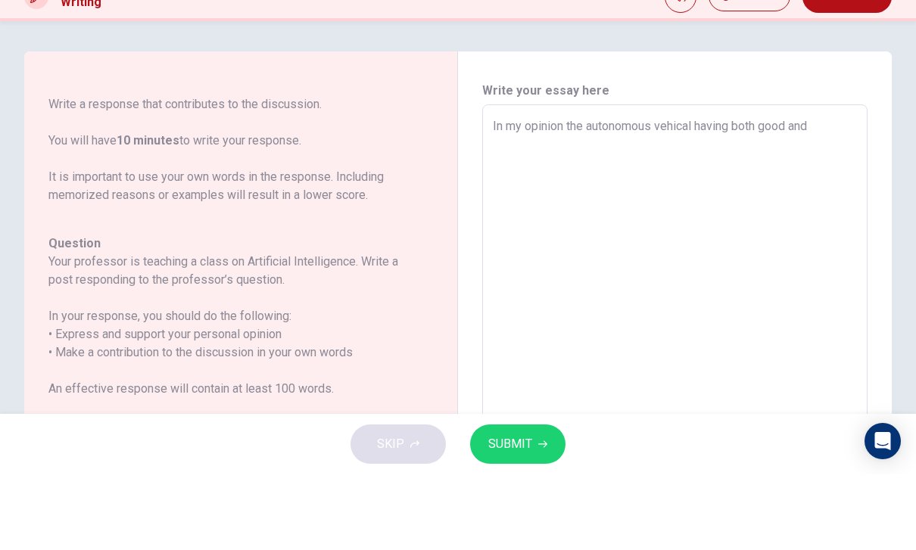
type textarea "In my opinion the autonomous vehical having both good and"
type textarea "x"
type textarea "In my opinion the autonomous vehical having both good and b"
type textarea "x"
type textarea "In my opinion the autonomous vehical having both good and ba"
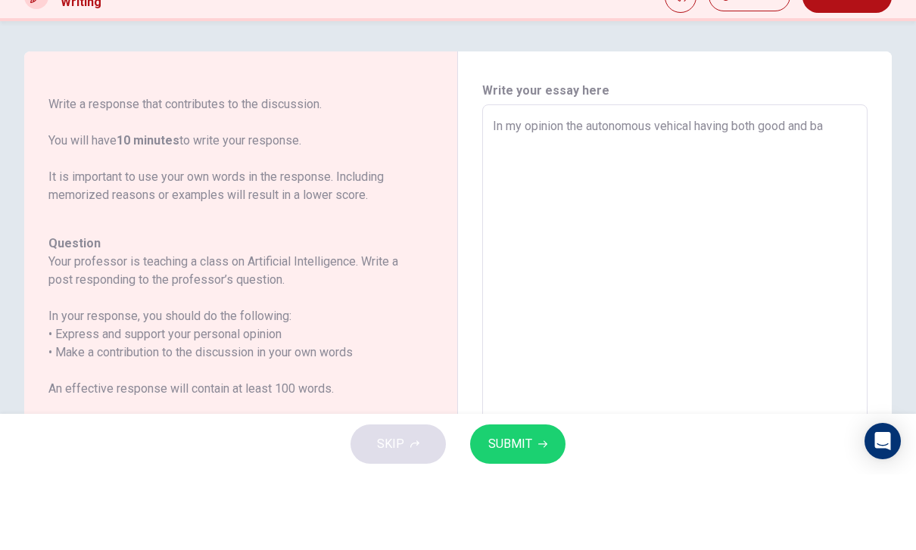
type textarea "x"
type textarea "In my opinion the autonomous vehical having both good and bad"
type textarea "x"
type textarea "In my opinion the autonomous vehical having both good and bad"
type textarea "x"
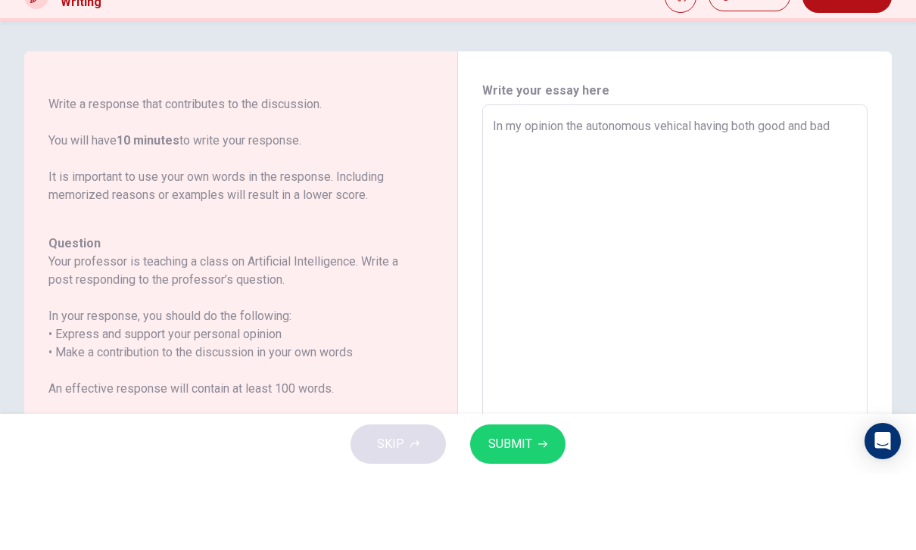
type textarea "In my opinion the autonomous vehical having both good and bad s"
type textarea "x"
type textarea "In my opinion the autonomous vehical having both good and [GEOGRAPHIC_DATA]"
type textarea "x"
type textarea "In my opinion the autonomous vehical having both good and bad stu"
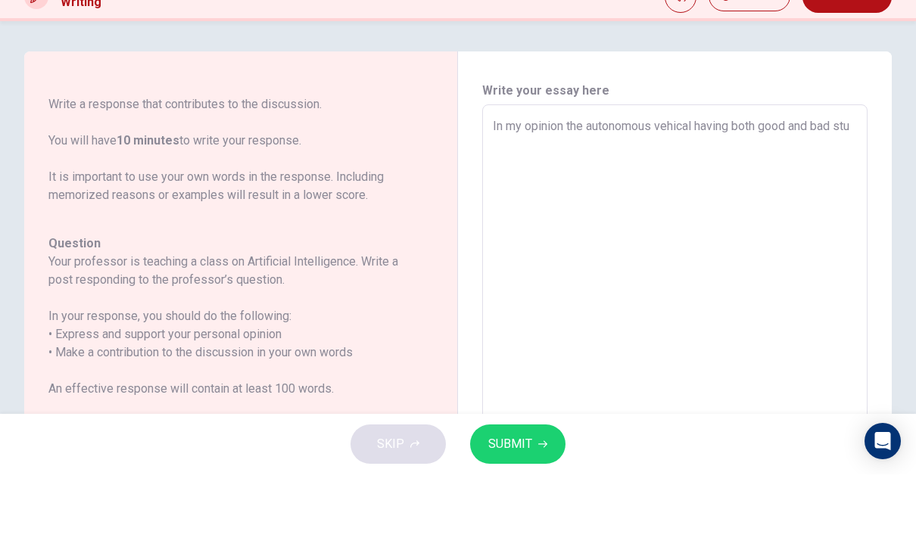
type textarea "x"
type textarea "In my opinion the autonomous vehical having both good and bad stuf"
type textarea "x"
type textarea "In my opinion the autonomous vehical having both good and bad stuff"
type textarea "x"
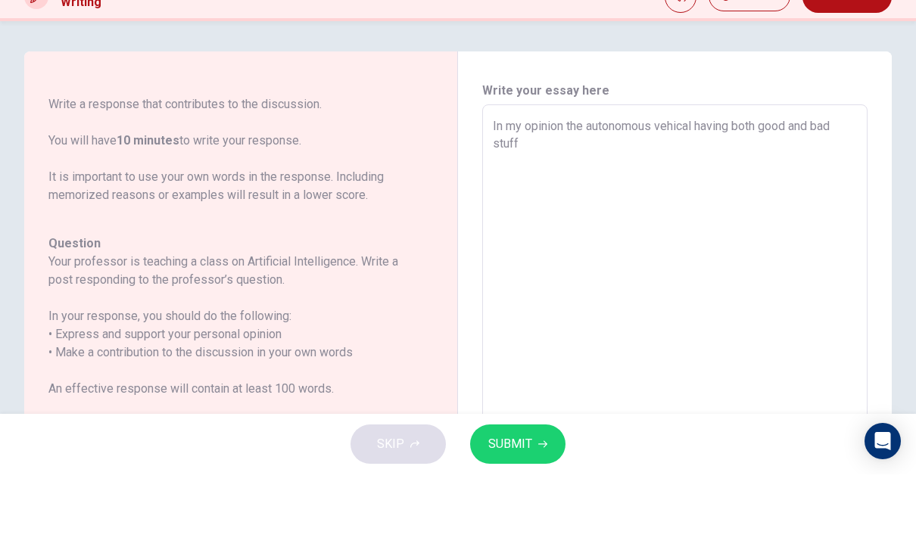
type textarea "In my opinion the autonomous vehical having both good and bad stuff"
type textarea "x"
type textarea "In my opinion the autonomous vehical having both good and bad stuff"
type textarea "x"
type textarea "In my opinion the autonomous vehical having both good and bad stuff."
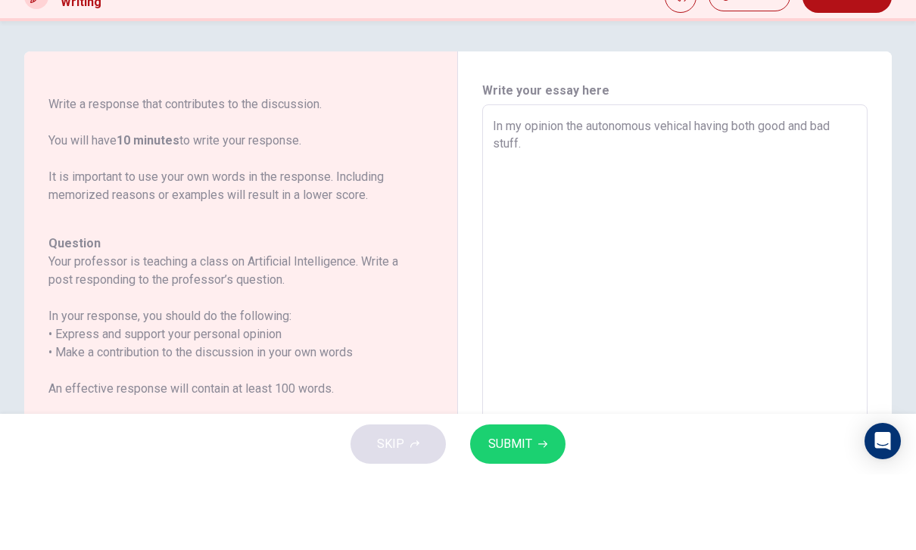
type textarea "x"
type textarea "In my opinion the autonomous vehical having both good and bad stuff."
type textarea "x"
type textarea "In my opinion the autonomous vehical having both good and bad stuff. S"
type textarea "x"
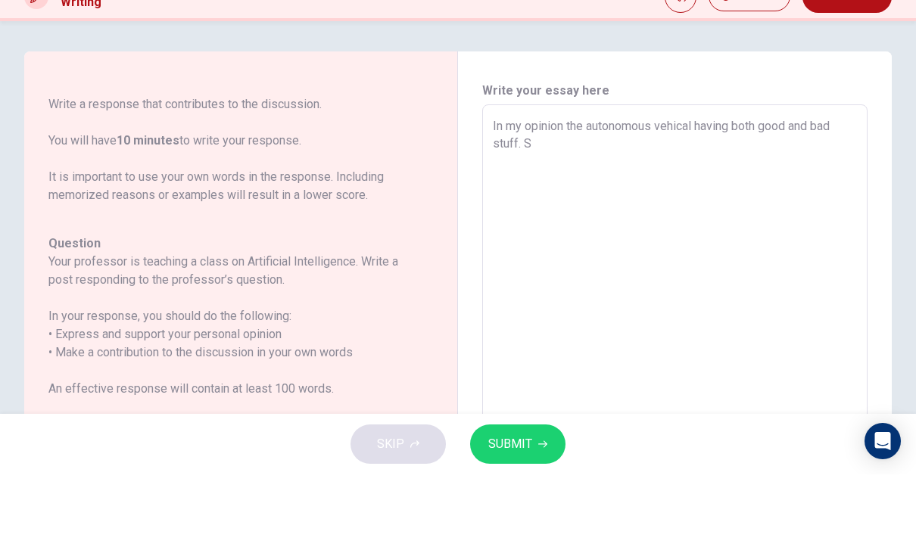
type textarea "In my opinion the autonomous vehical having both good and bad stuff. So"
type textarea "x"
type textarea "In my opinion the autonomous vehical having both good and bad stuff. Som"
type textarea "x"
type textarea "In my opinion the autonomous vehical having both good and bad stuff. Some"
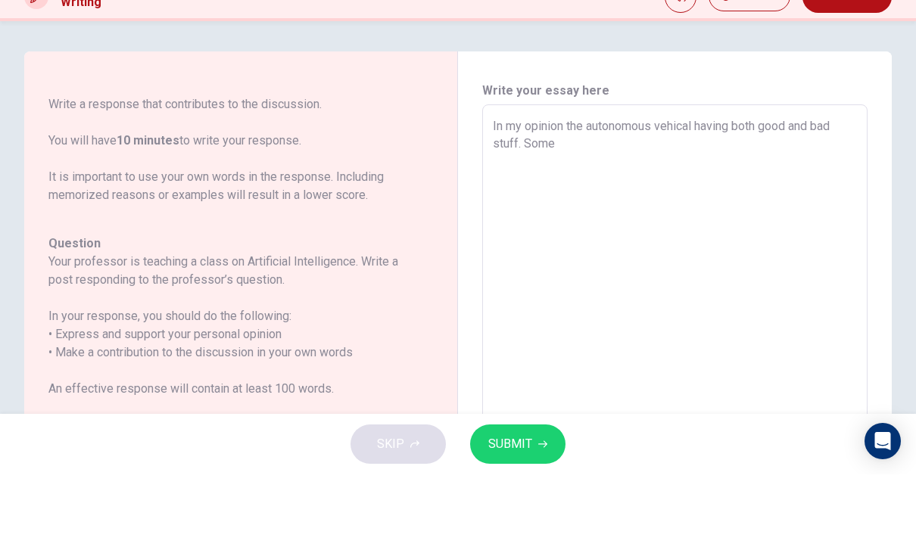
type textarea "x"
type textarea "In my opinion the autonomous vehical having both good and bad stuff. Some"
type textarea "x"
type textarea "In my opinion the autonomous vehical having both good and bad stuff. Some t"
type textarea "x"
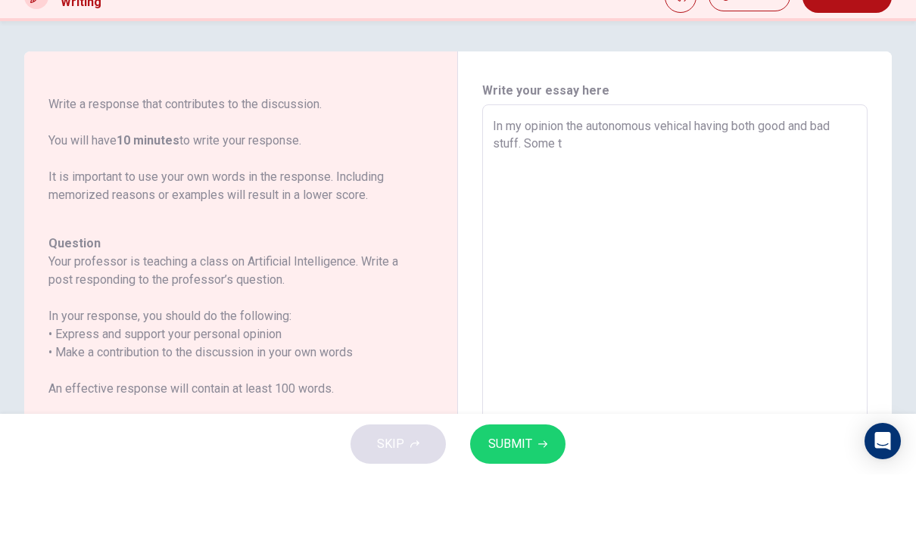
type textarea "In my opinion the autonomous vehical having both good and bad stuff. Some ti"
type textarea "x"
type textarea "In my opinion the autonomous vehical having both good and bad stuff. Some [PERS…"
type textarea "x"
type textarea "In my opinion the autonomous vehical having both good and bad stuff. Some time"
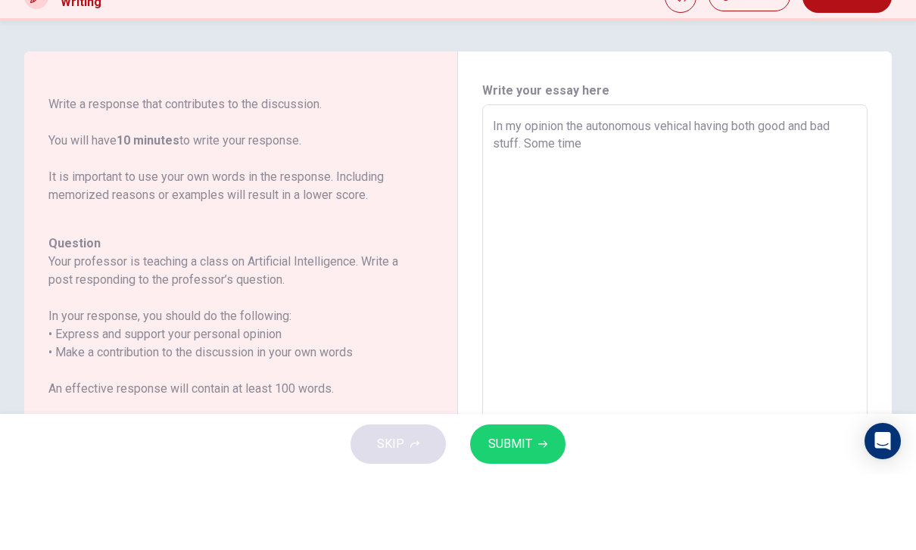
type textarea "x"
type textarea "In my opinion the autonomous vehical having both good and bad stuff. Some time"
type textarea "x"
type textarea "In my opinion the autonomous vehical having both good and bad stuff. Some time i"
type textarea "x"
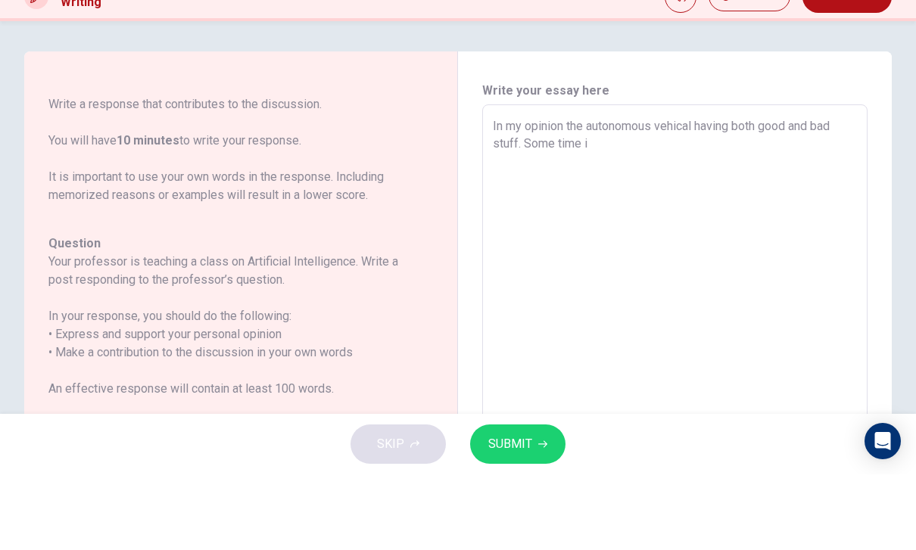
type textarea "In my opinion the autonomous vehical having both good and bad stuff. Some time …"
type textarea "x"
type textarea "In my opinion the autonomous vehical having both good and bad stuff. Some time …"
type textarea "x"
type textarea "In my opinion the autonomous vehical having both good and bad stuff. Some time …"
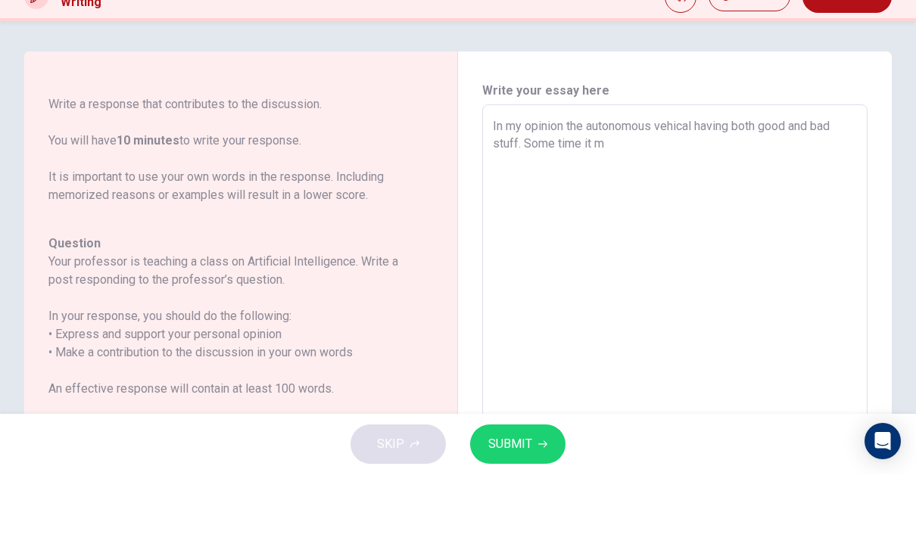
type textarea "x"
type textarea "In my opinion the autonomous vehical having both good and bad stuff. Some time …"
type textarea "x"
type textarea "In my opinion the autonomous vehical having both good and bad stuff. Some time …"
type textarea "x"
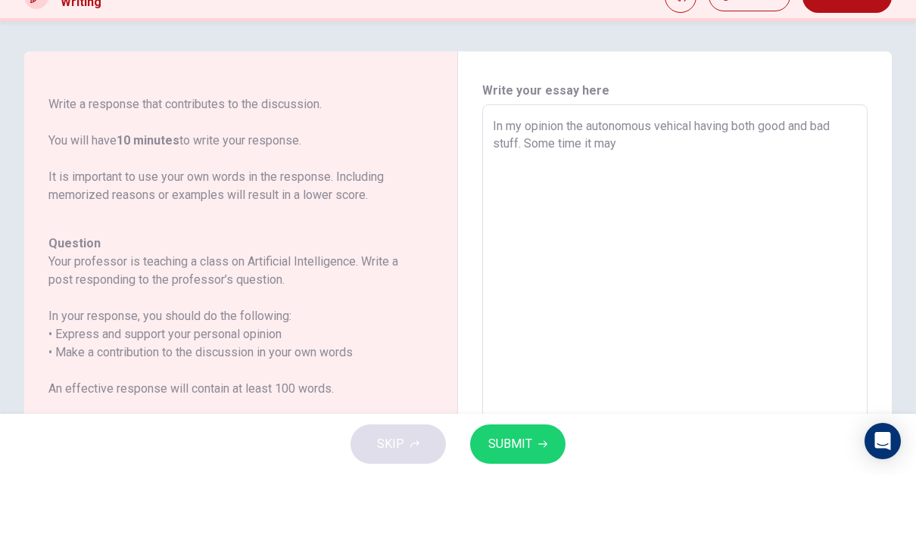
type textarea "In my opinion the autonomous vehical having both good and bad stuff. Some time …"
type textarea "x"
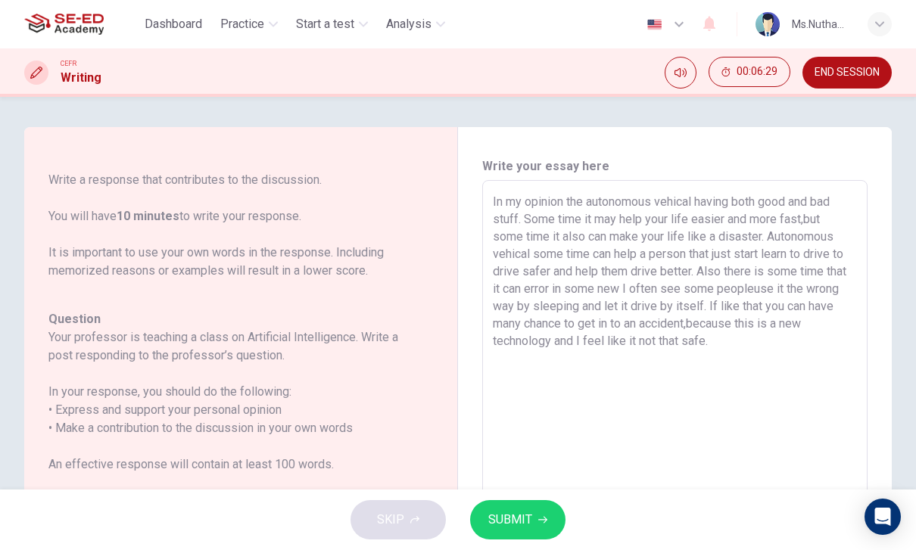
click at [550, 524] on button "SUBMIT" at bounding box center [517, 519] width 95 height 39
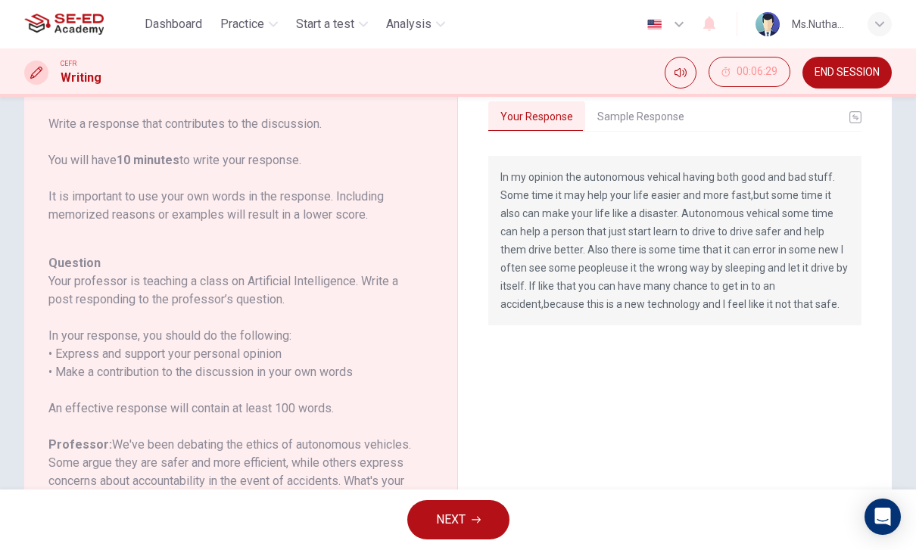
scroll to position [54, 0]
click at [655, 114] on button "Sample Response" at bounding box center [640, 119] width 111 height 32
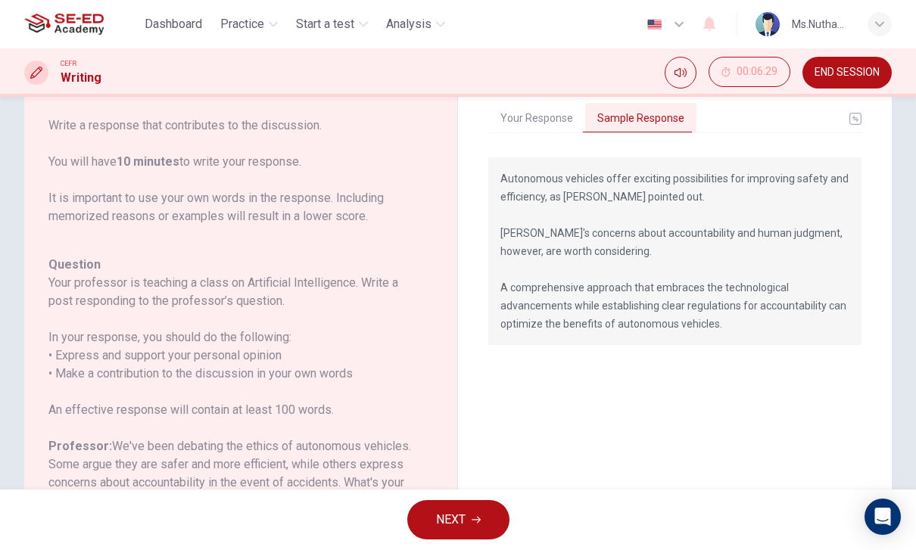
click at [458, 526] on span "NEXT" at bounding box center [451, 519] width 30 height 21
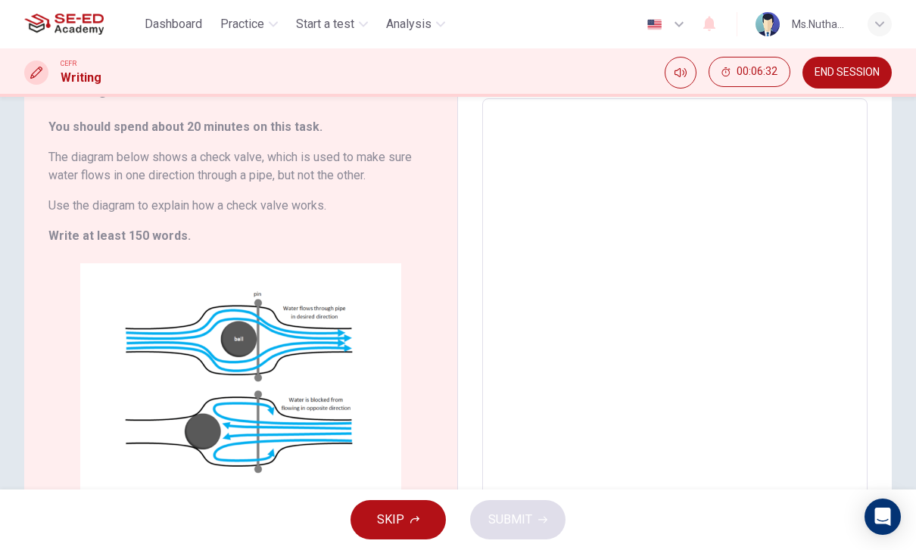
scroll to position [82, 0]
click at [225, 400] on button "Click to Zoom" at bounding box center [241, 393] width 132 height 36
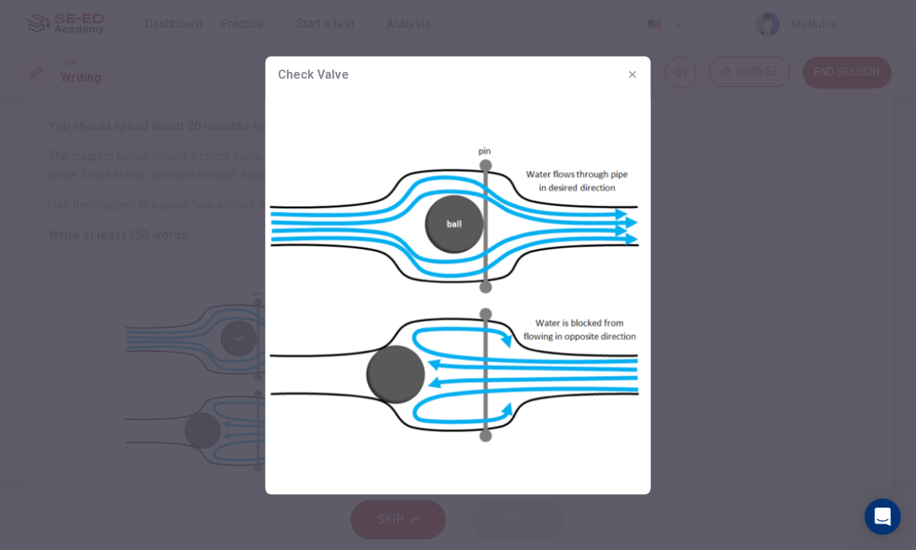
click at [624, 82] on button "button" at bounding box center [633, 74] width 24 height 24
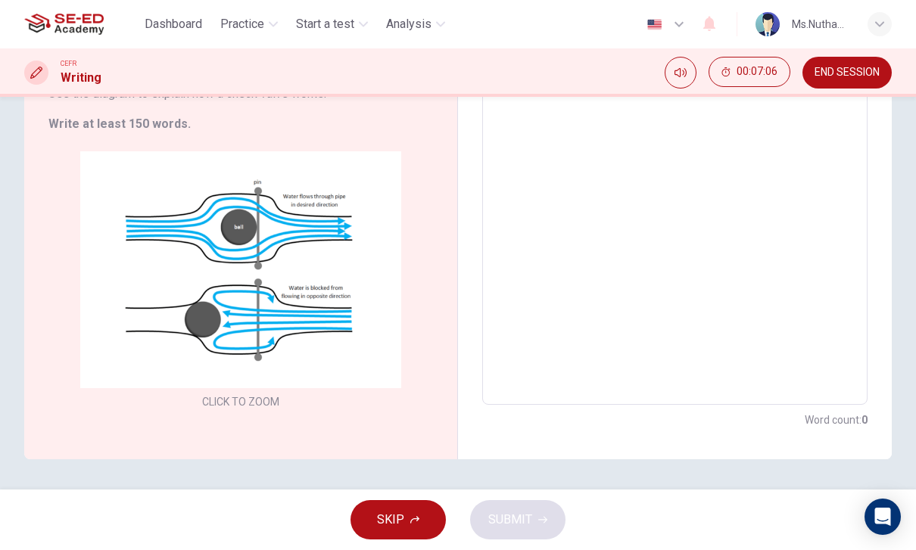
scroll to position [165, 0]
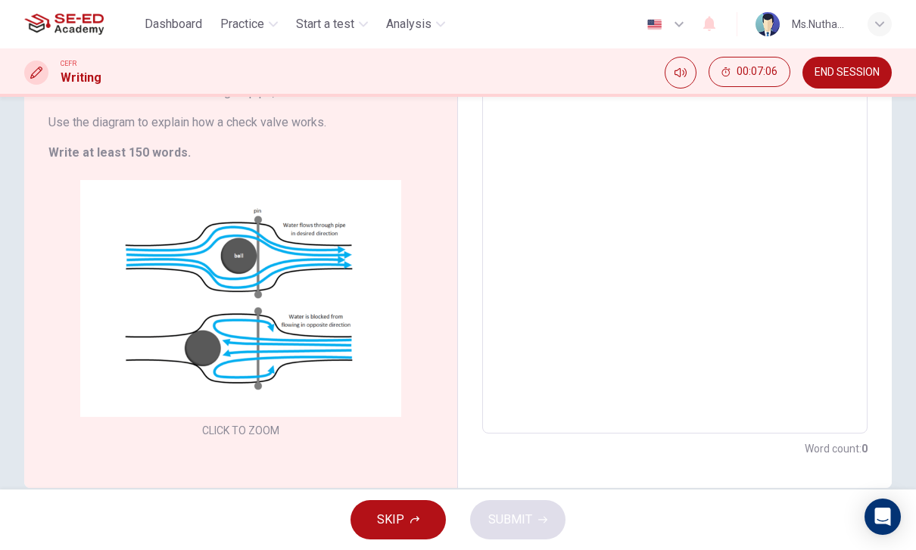
click at [118, 239] on div "Click to Zoom" at bounding box center [240, 310] width 384 height 261
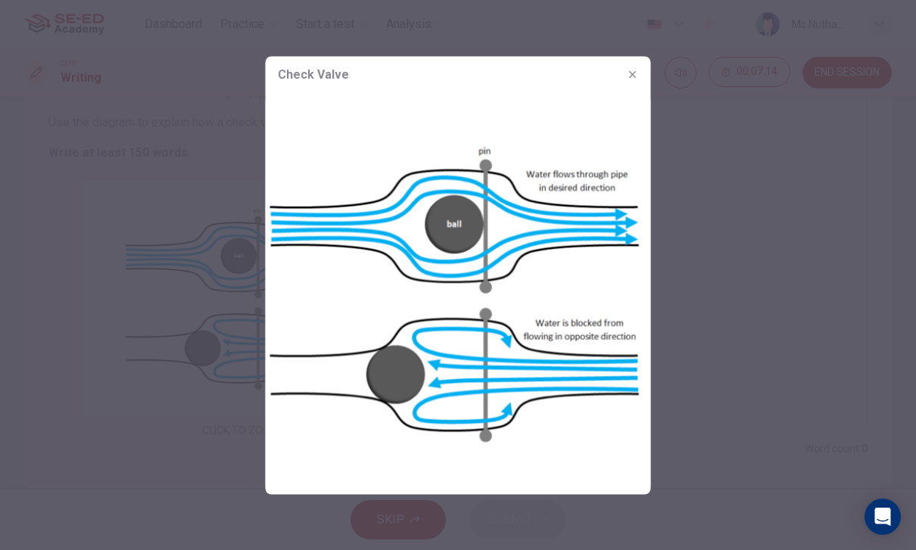
click at [127, 200] on div at bounding box center [458, 275] width 916 height 550
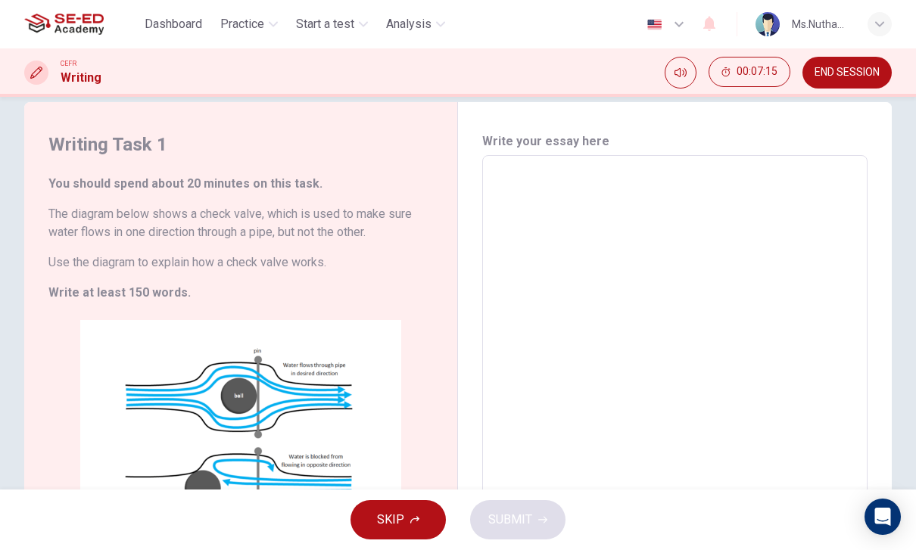
scroll to position [23, 0]
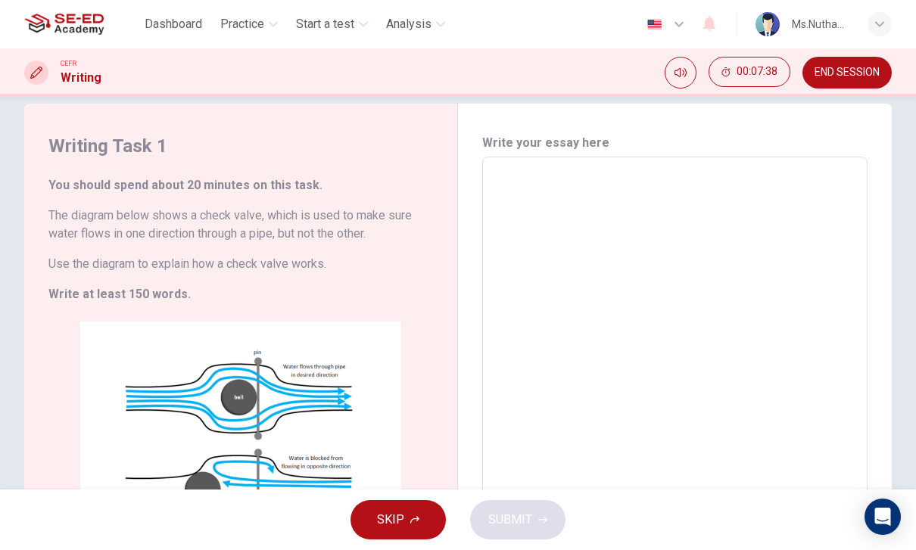
click at [845, 86] on button "END SESSION" at bounding box center [846, 73] width 89 height 32
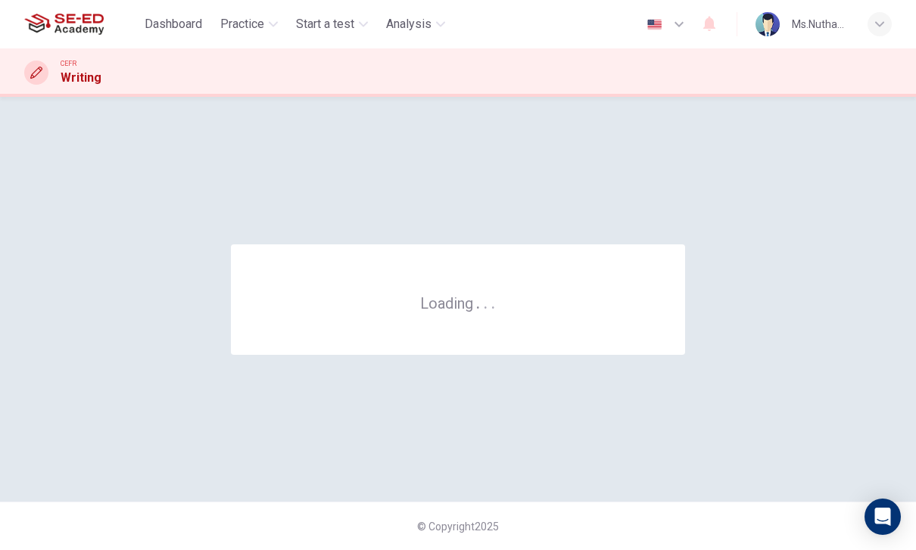
scroll to position [0, 0]
